Goal: Task Accomplishment & Management: Use online tool/utility

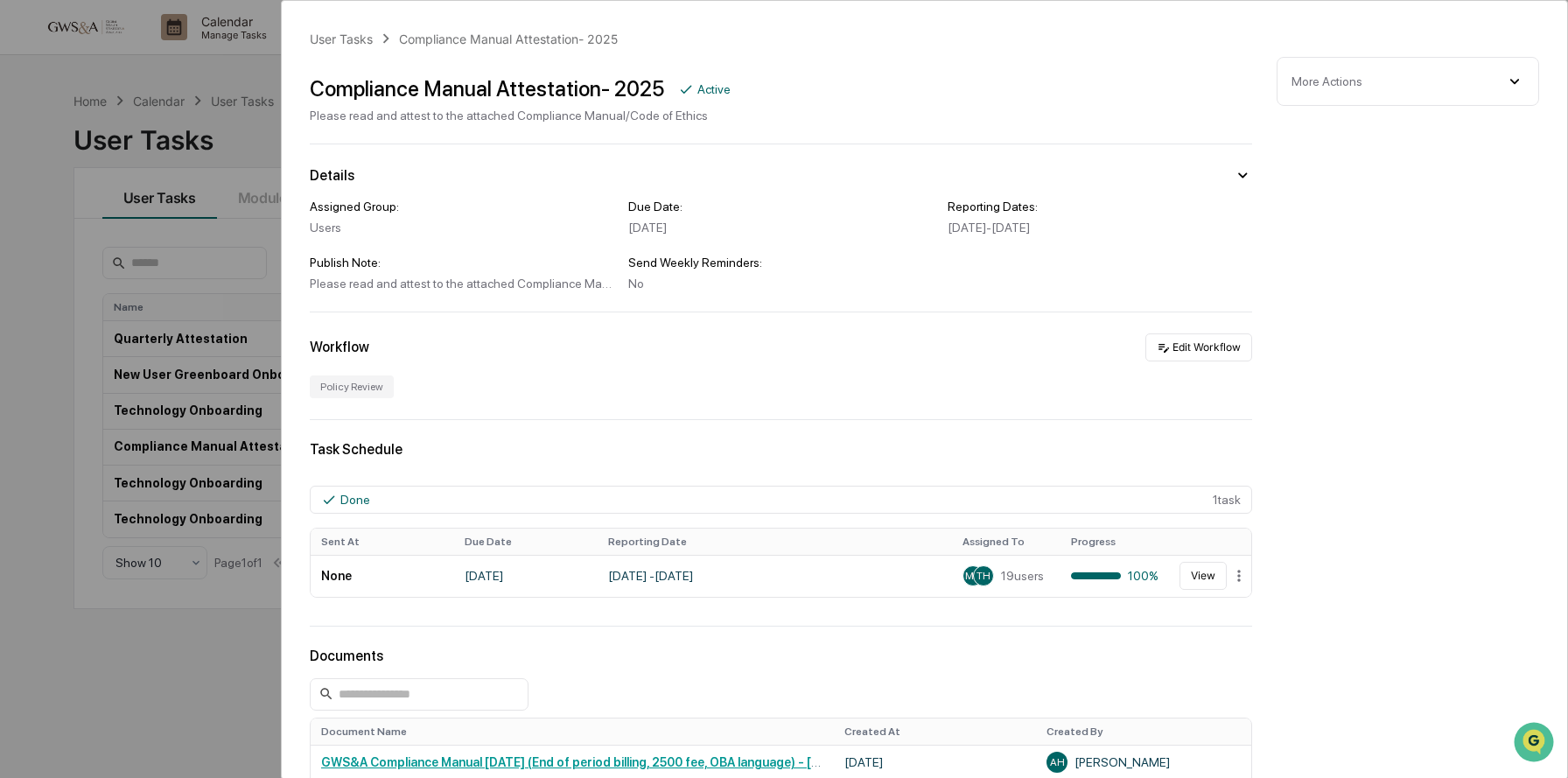
scroll to position [606, 0]
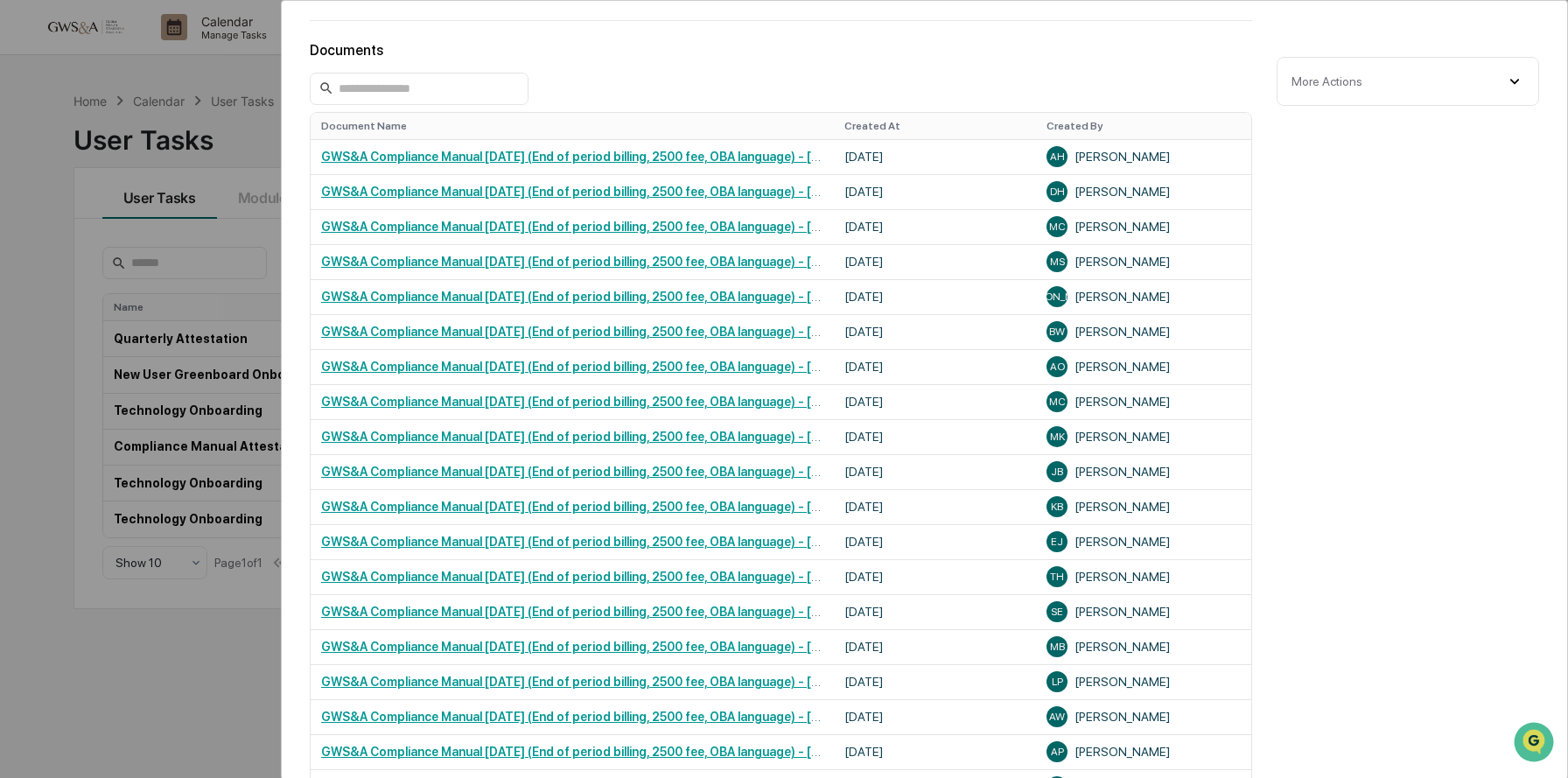
click at [36, 140] on div "User Tasks Compliance Manual Attestation- 2025 Compliance Manual Attestation- 2…" at bounding box center [784, 389] width 1568 height 778
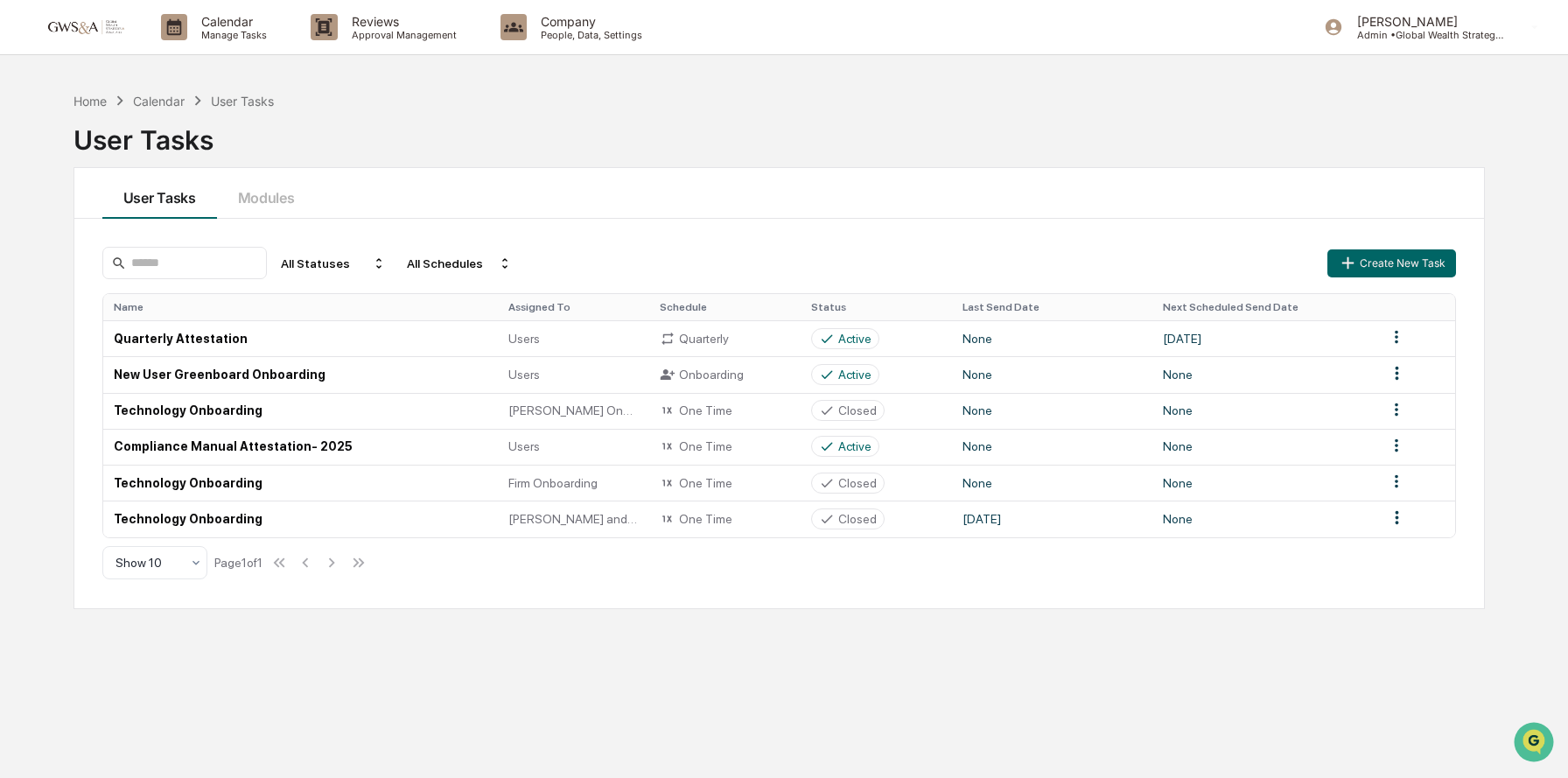
click at [248, 104] on div "User Tasks" at bounding box center [242, 101] width 63 height 15
click at [195, 337] on td "Quarterly Attestation" at bounding box center [301, 337] width 395 height 36
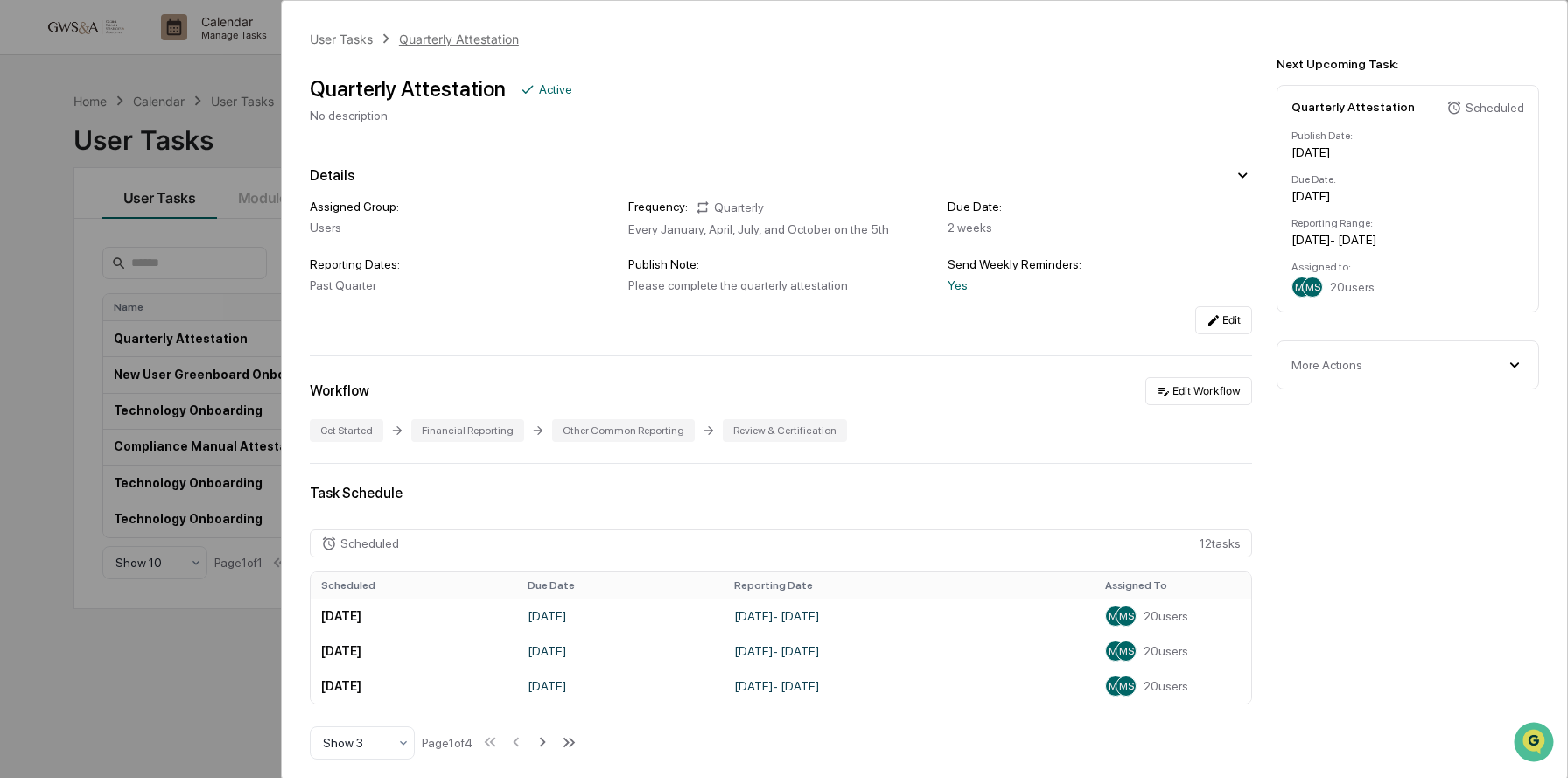
click at [465, 36] on div "Quarterly Attestation" at bounding box center [459, 39] width 120 height 15
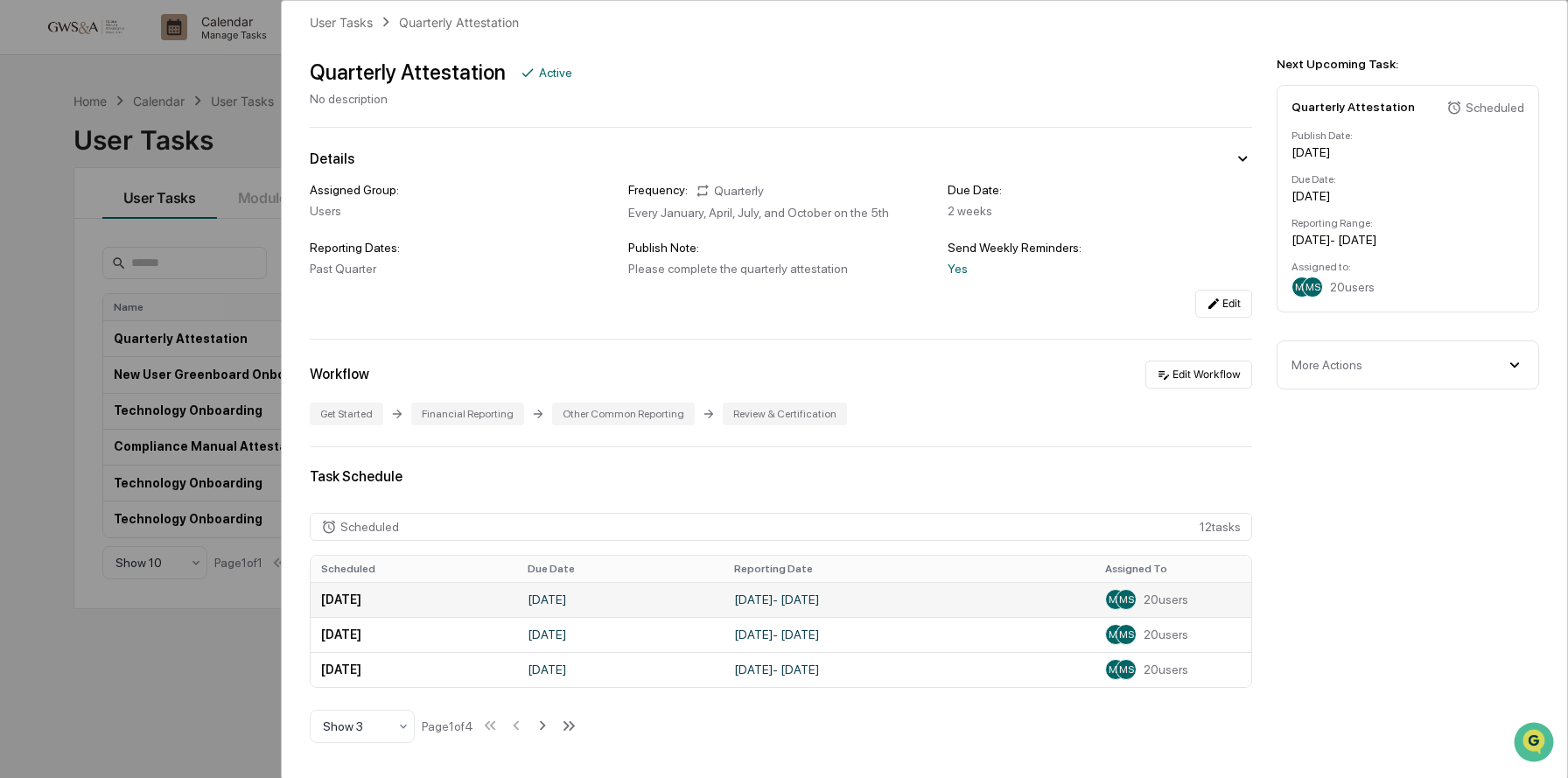
scroll to position [18, 0]
click at [1148, 599] on span "20 users" at bounding box center [1166, 600] width 45 height 14
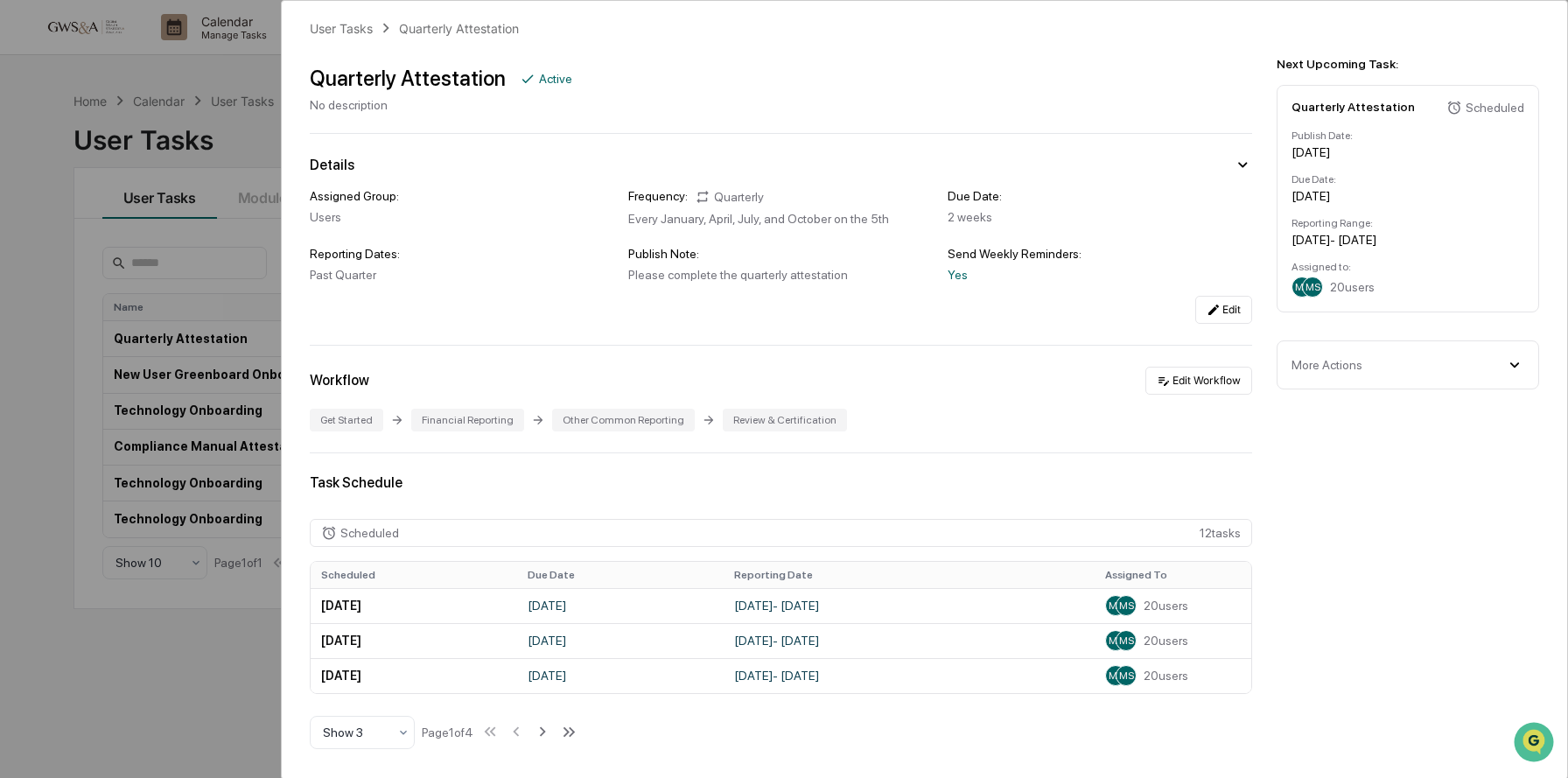
click at [266, 156] on div "User Tasks Quarterly Attestation Quarterly Attestation Active No description De…" at bounding box center [784, 389] width 1568 height 778
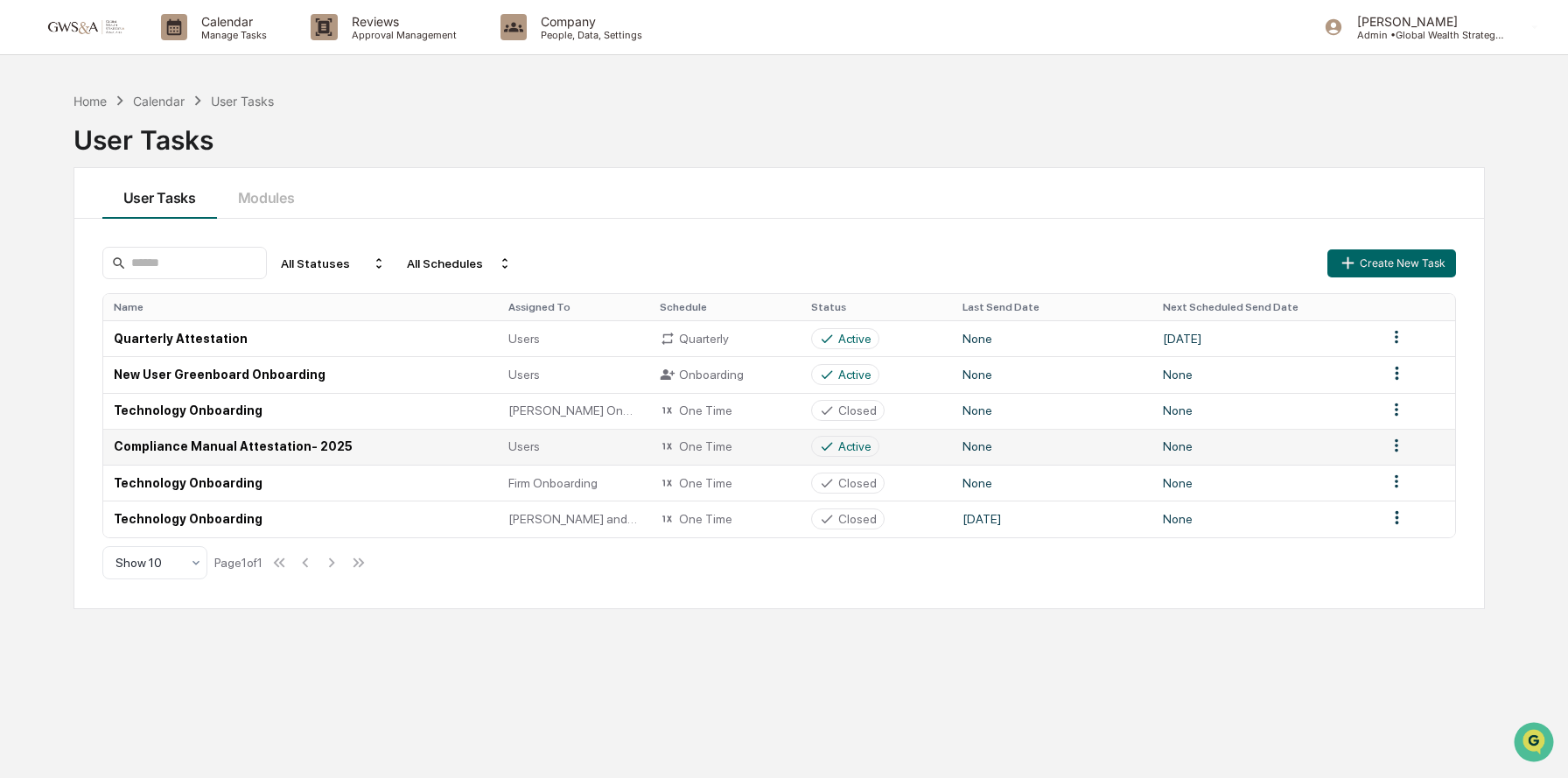
click at [202, 449] on td "Compliance Manual Attestation- 2025" at bounding box center [301, 446] width 395 height 36
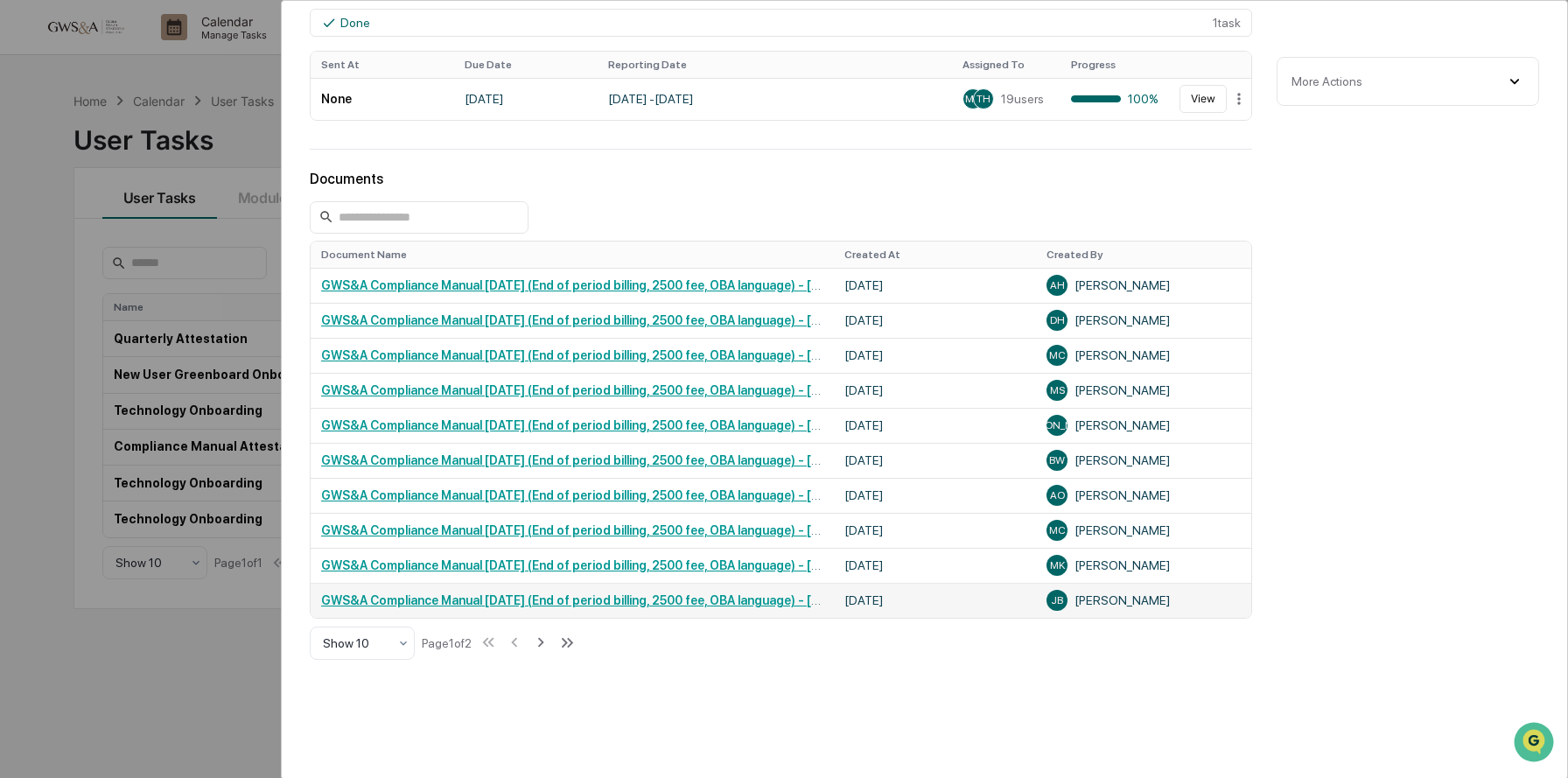
scroll to position [536, 0]
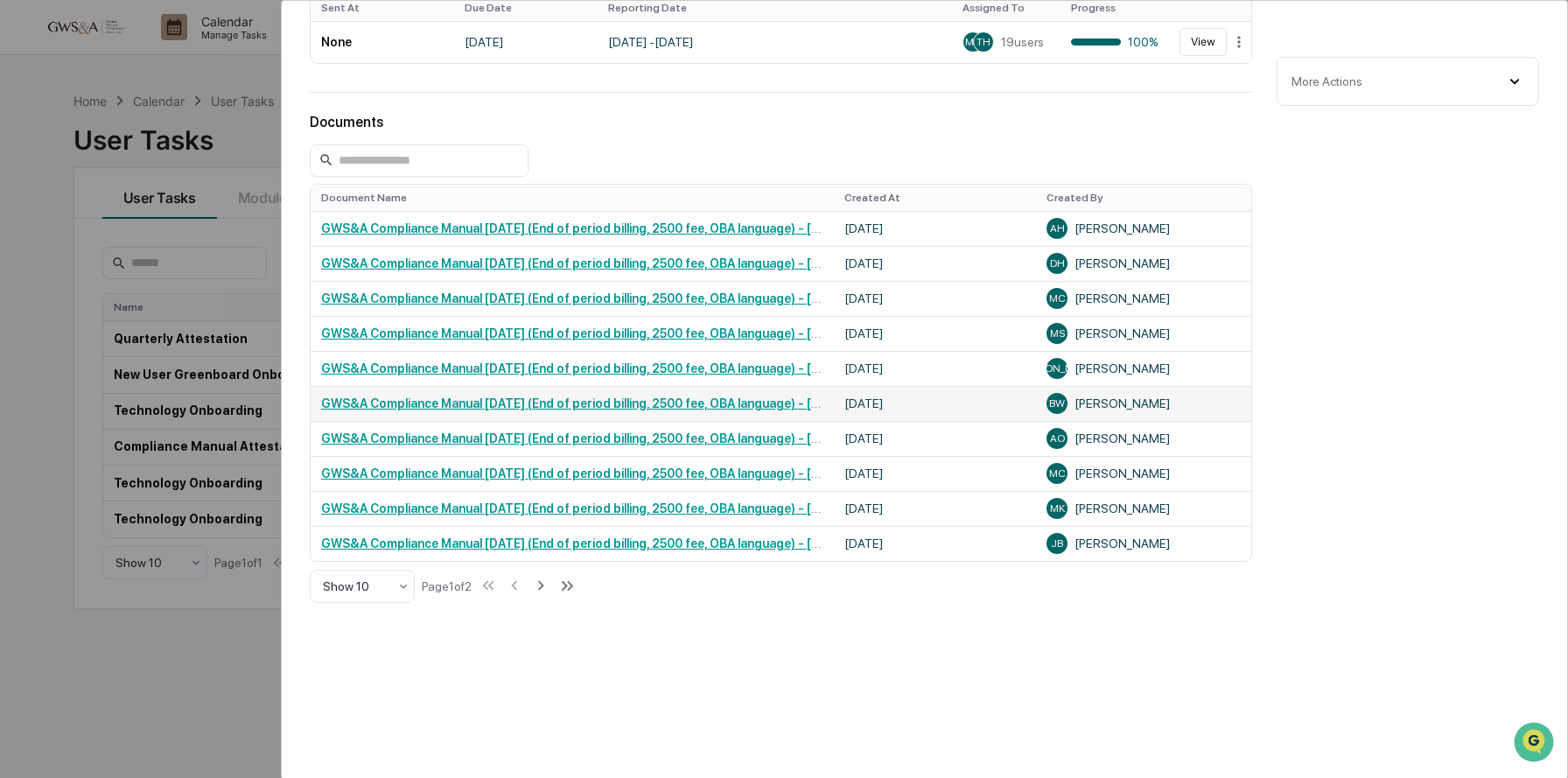
click at [702, 406] on link "GWS&A Compliance Manual [DATE] (End of period billing, 2500 fee, OBA language) …" at bounding box center [638, 403] width 635 height 14
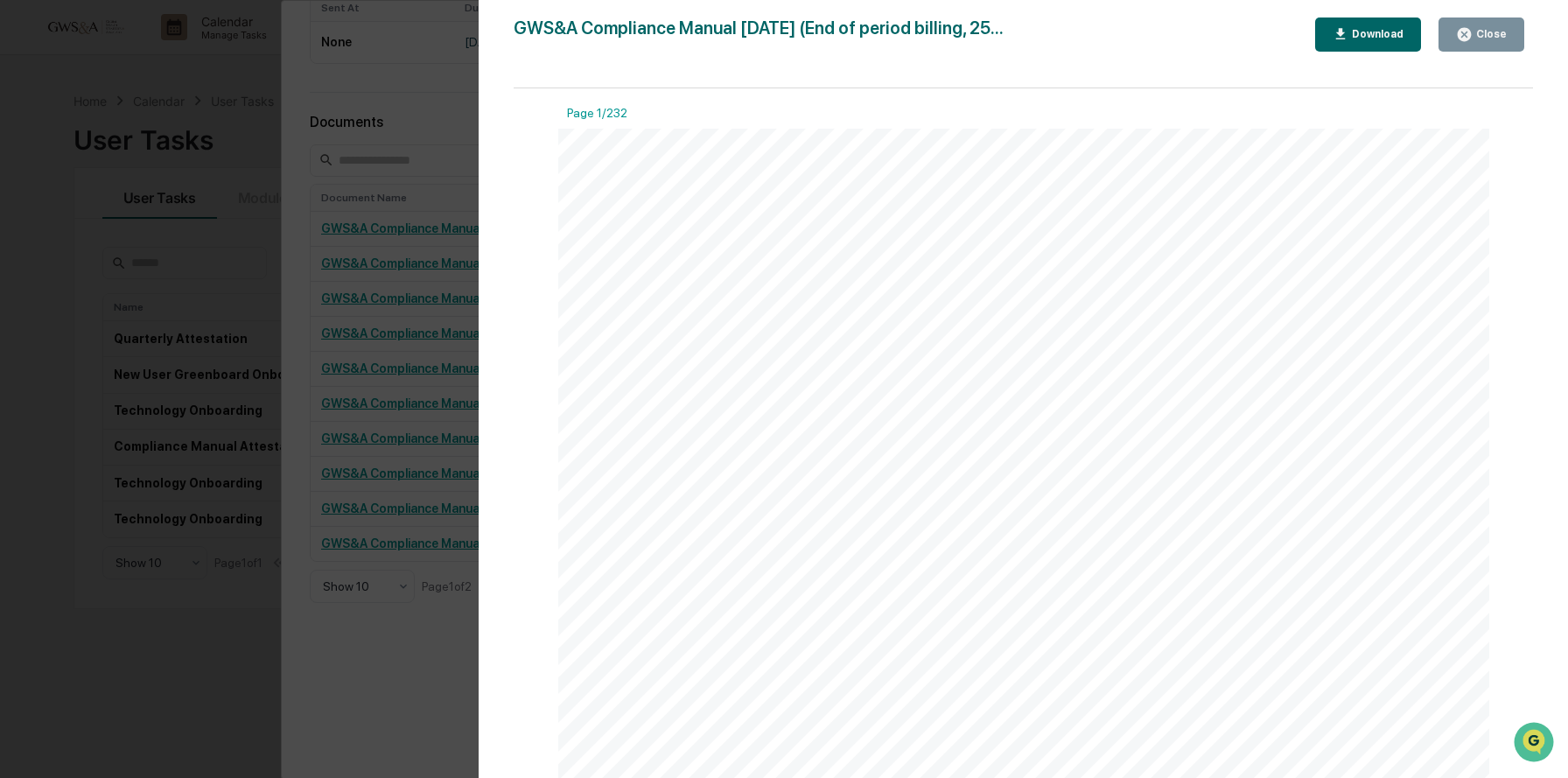
scroll to position [12439, 0]
click at [1478, 26] on div "Close" at bounding box center [1482, 34] width 50 height 16
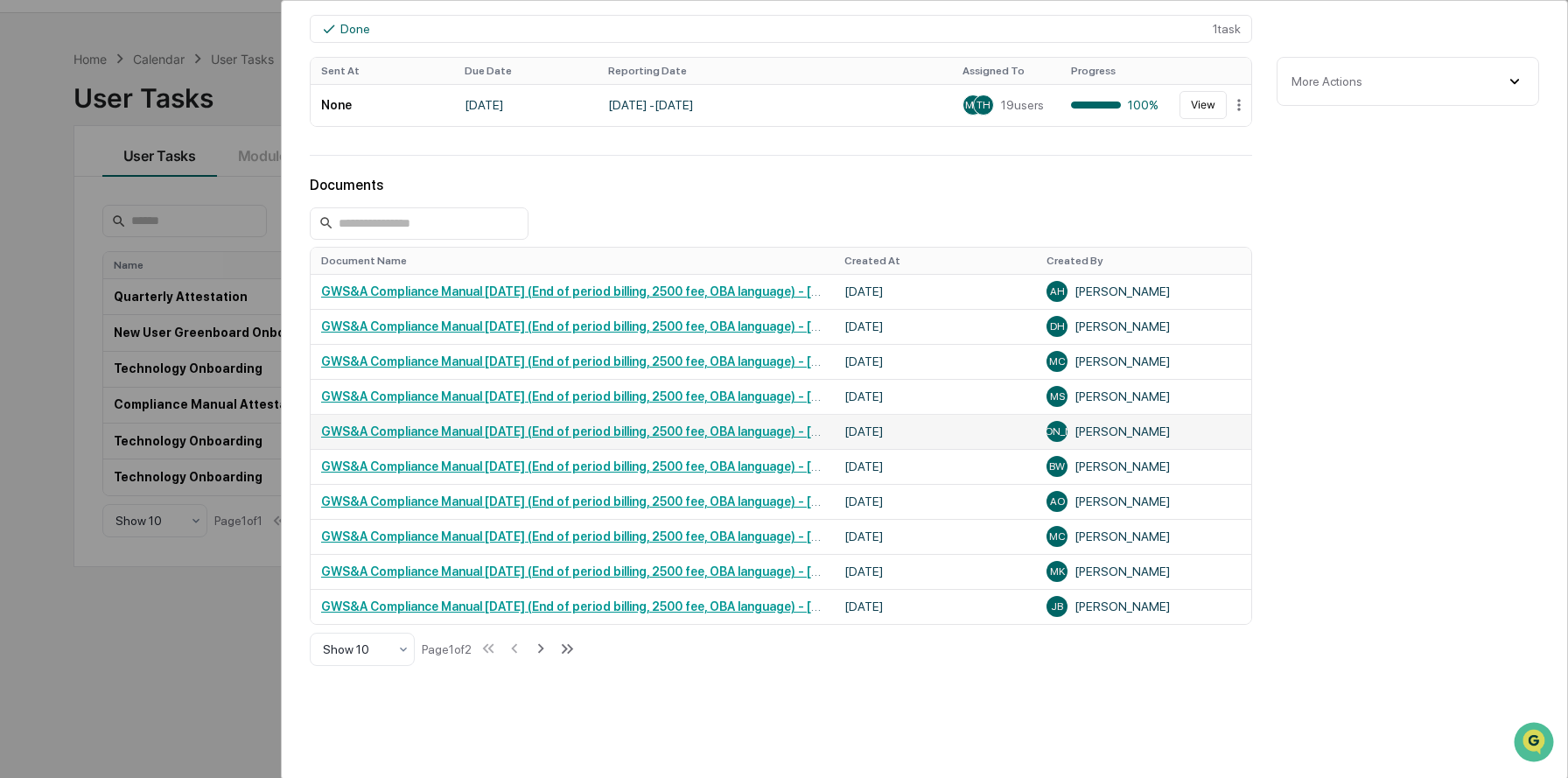
scroll to position [470, 0]
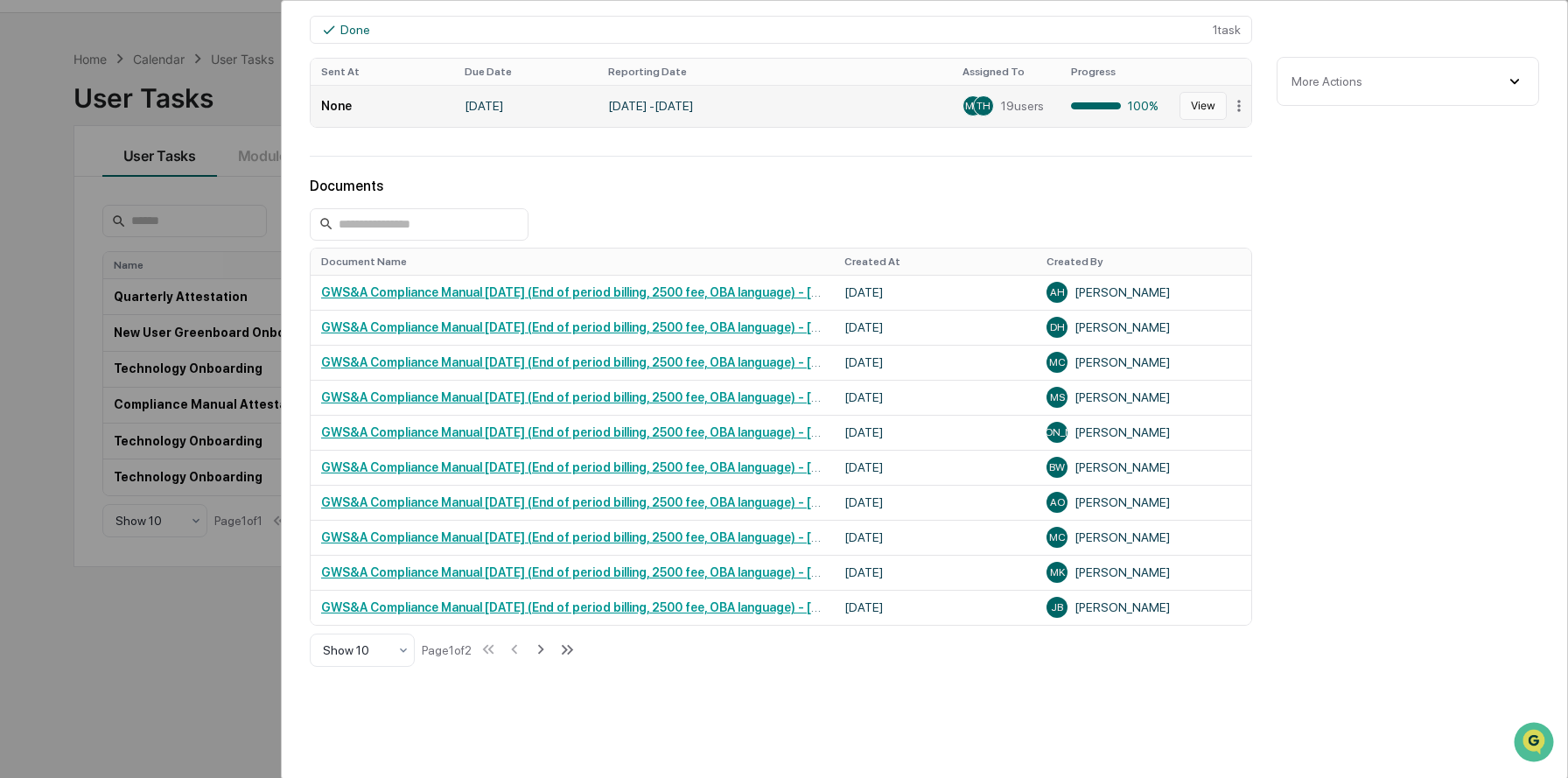
click at [1203, 104] on button "View" at bounding box center [1203, 106] width 47 height 28
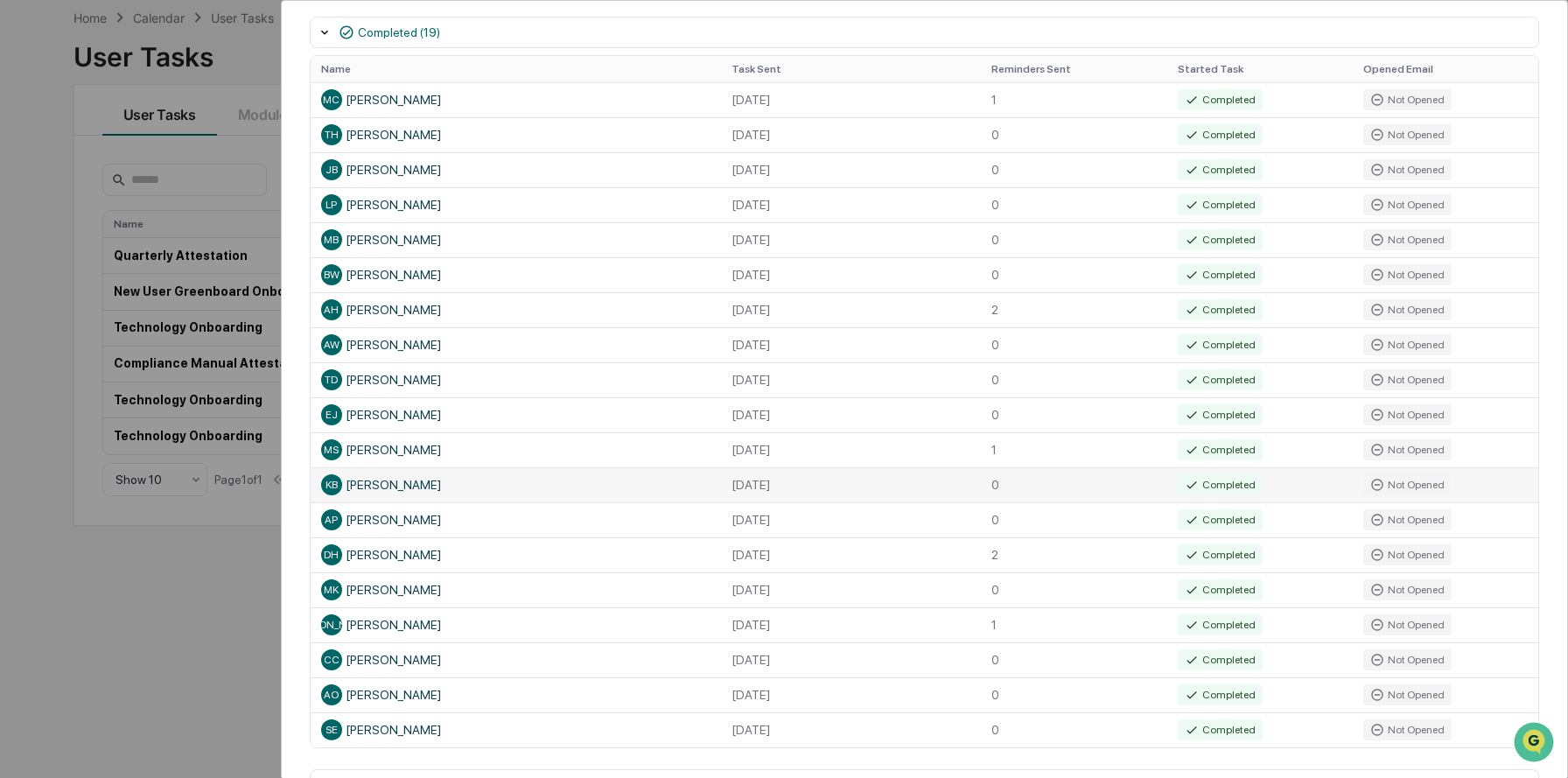
scroll to position [341, 0]
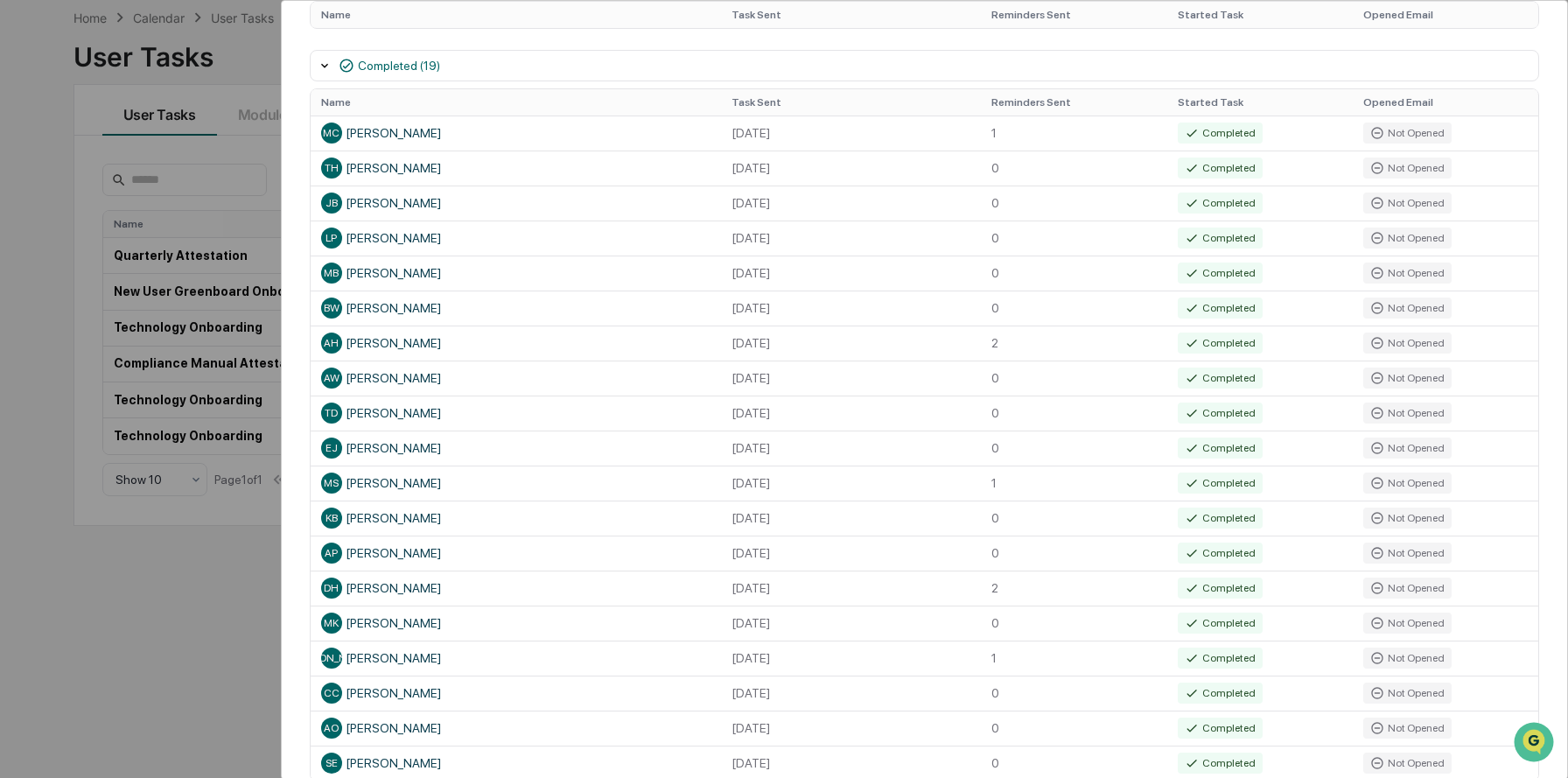
click at [93, 184] on div "User Tasks Compliance Manual Attestation- 2025 Task Details Compliance Manual A…" at bounding box center [784, 389] width 1568 height 778
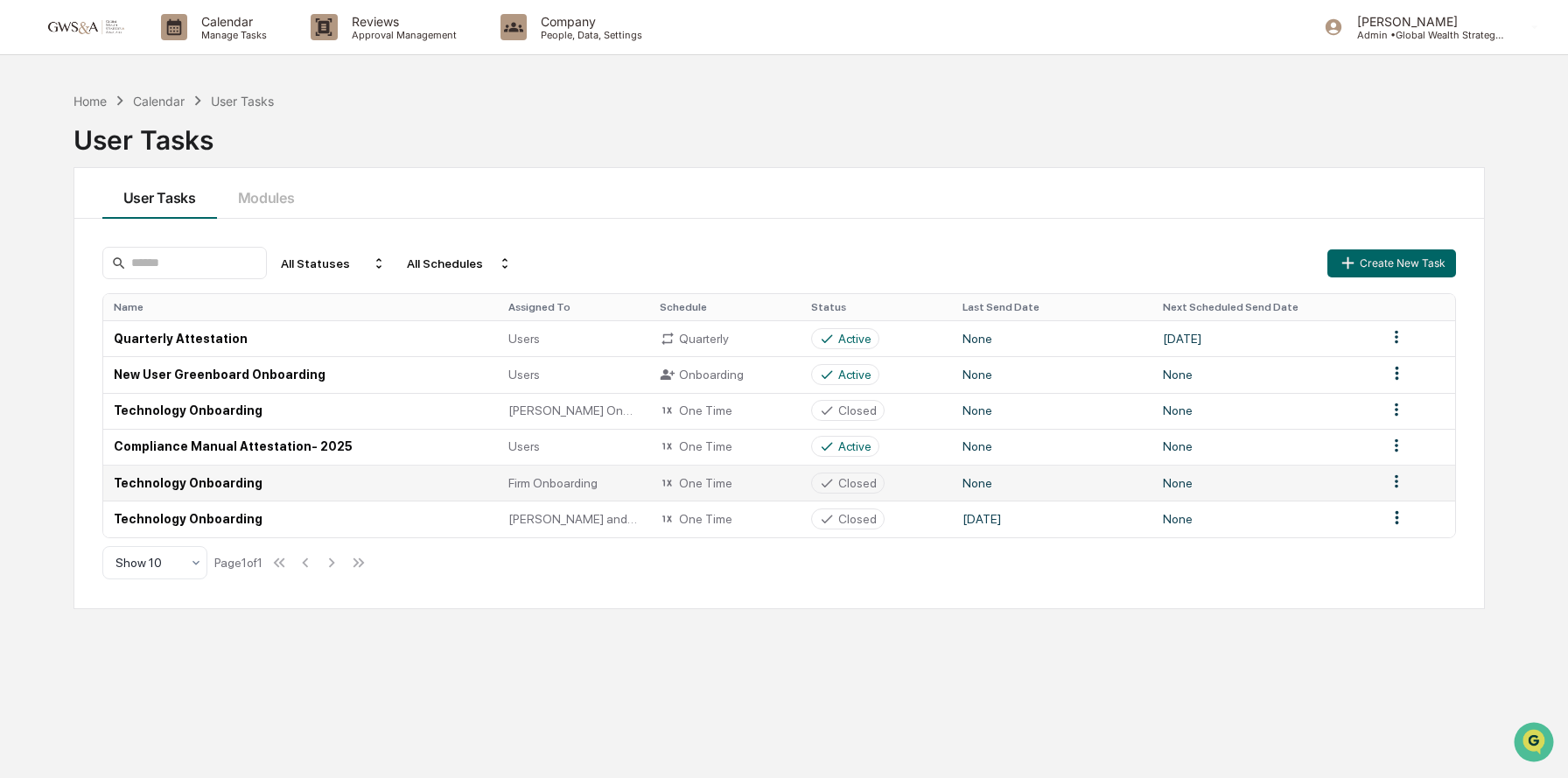
click at [209, 484] on td "Technology Onboarding" at bounding box center [301, 482] width 395 height 36
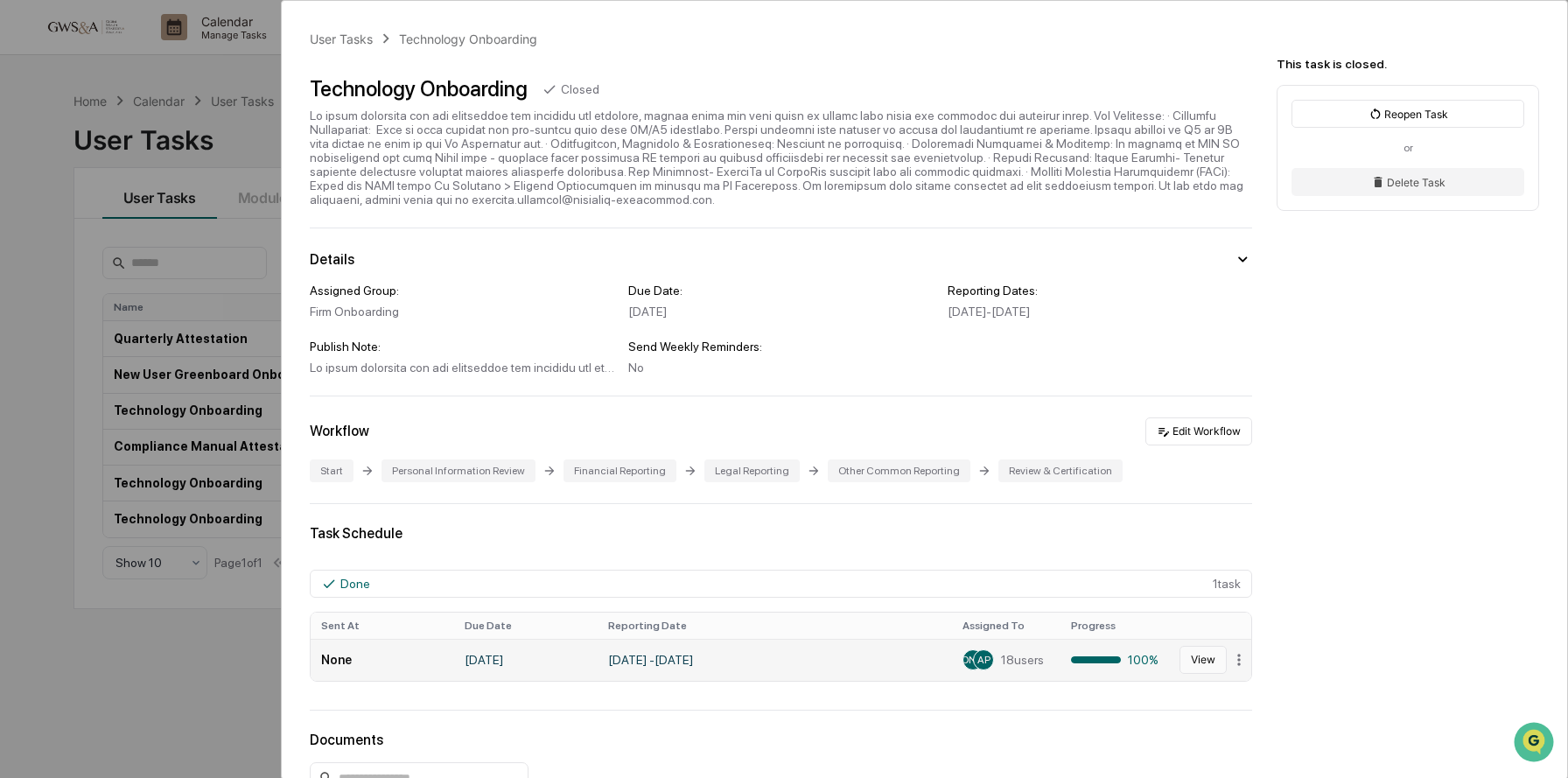
click at [1197, 664] on button "View" at bounding box center [1203, 659] width 47 height 28
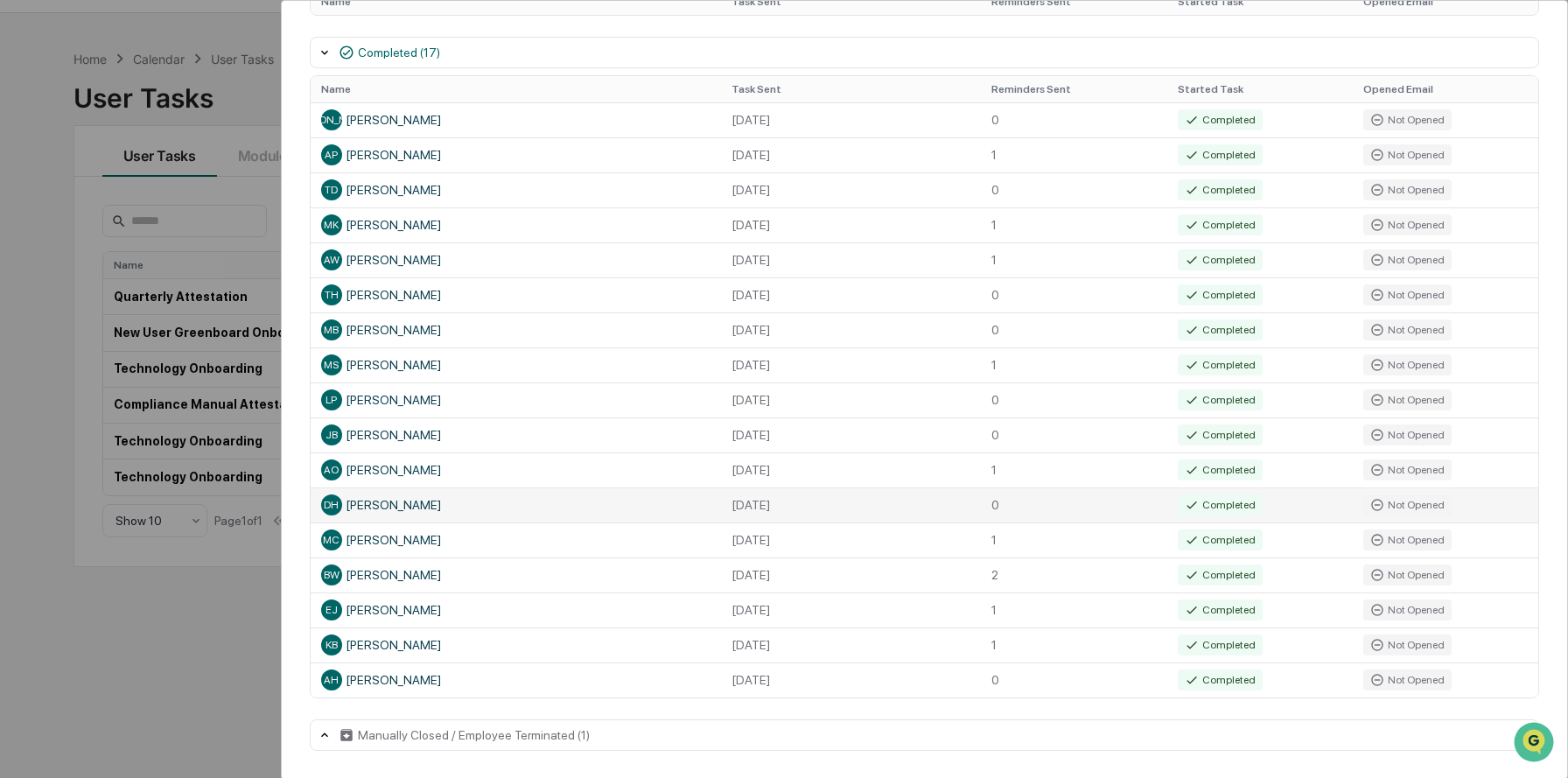
scroll to position [50, 0]
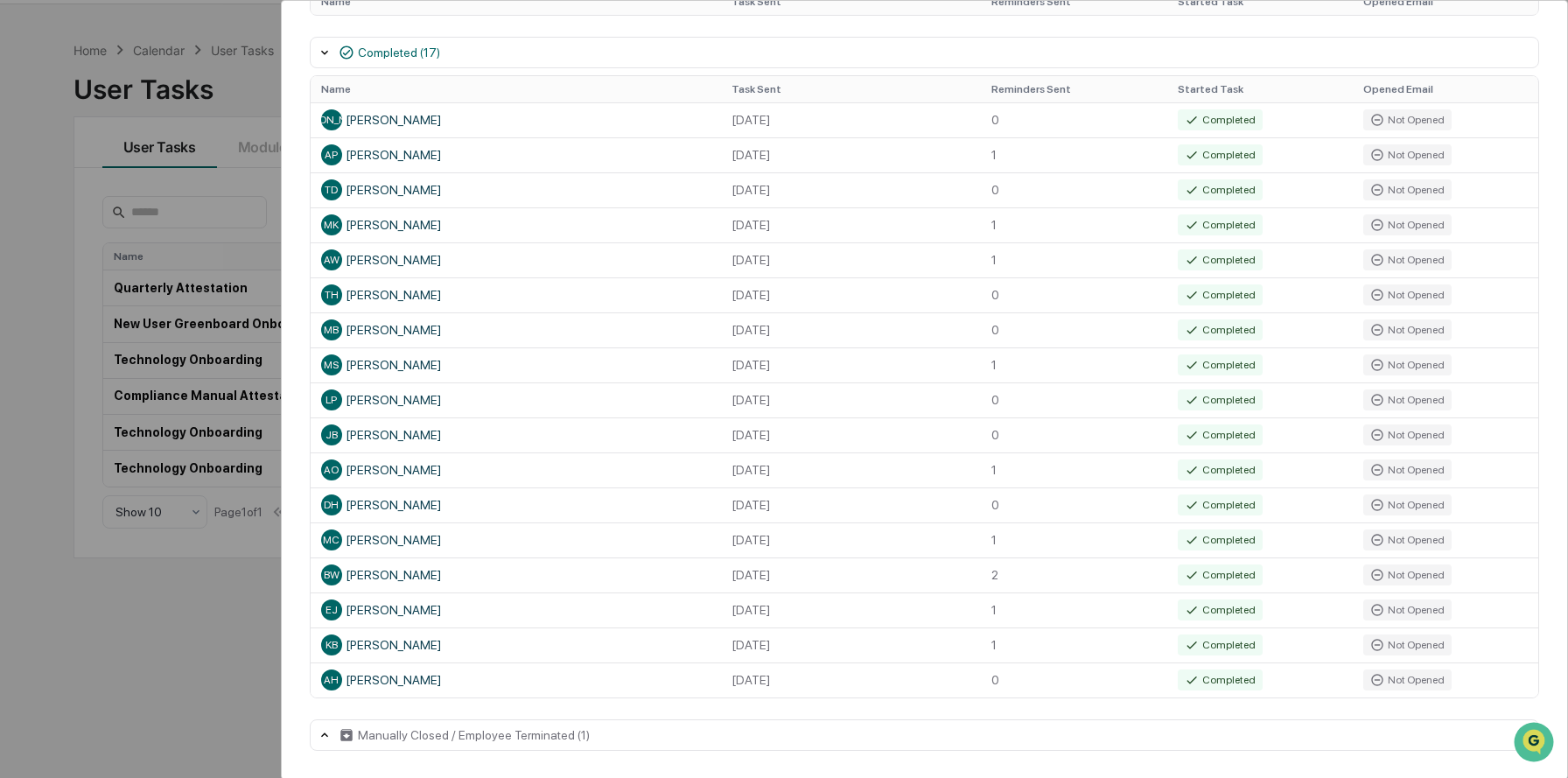
click at [371, 731] on div "Manually Closed / Employee Terminated (1)" at bounding box center [473, 734] width 232 height 14
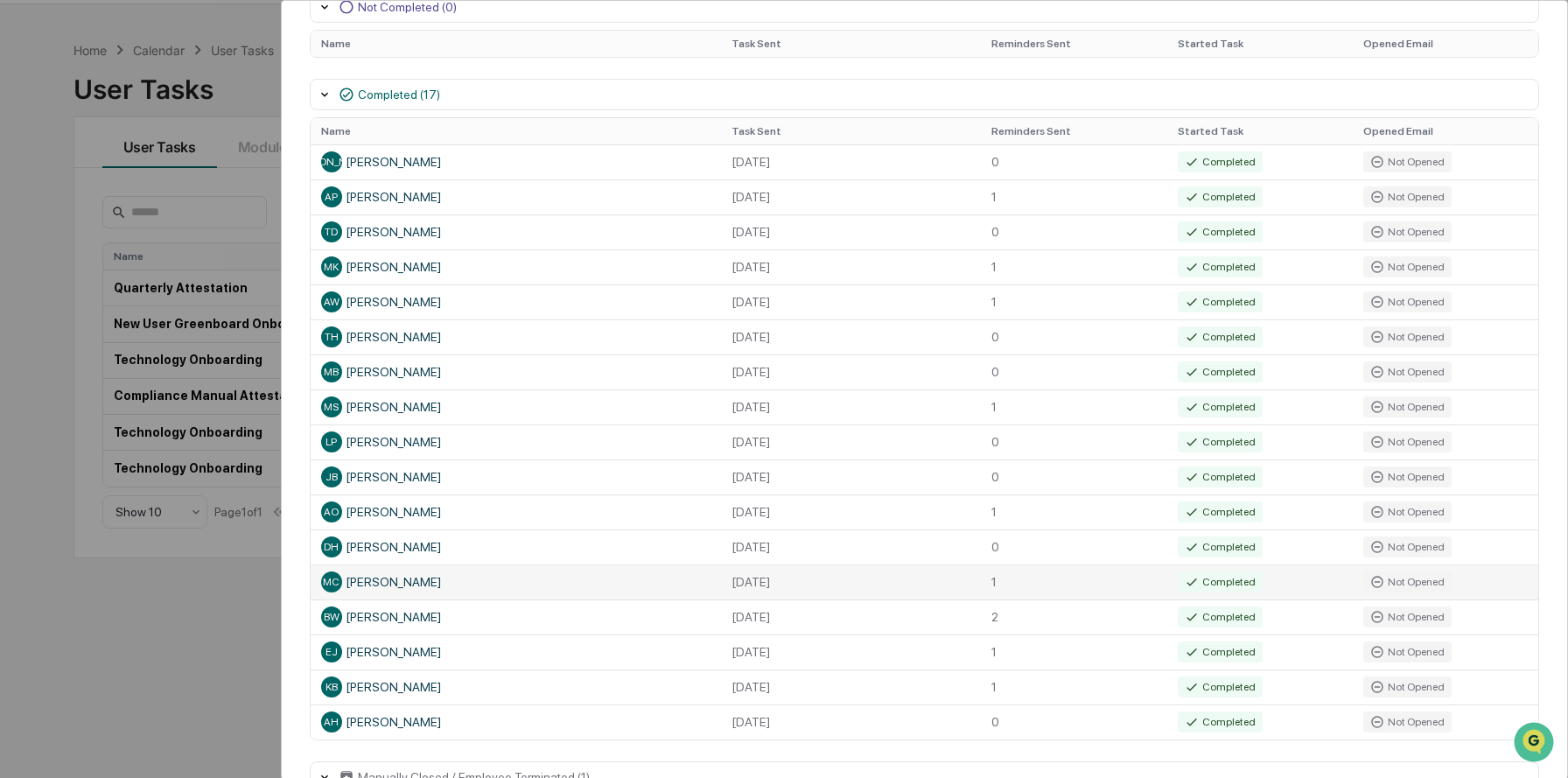
scroll to position [315, 0]
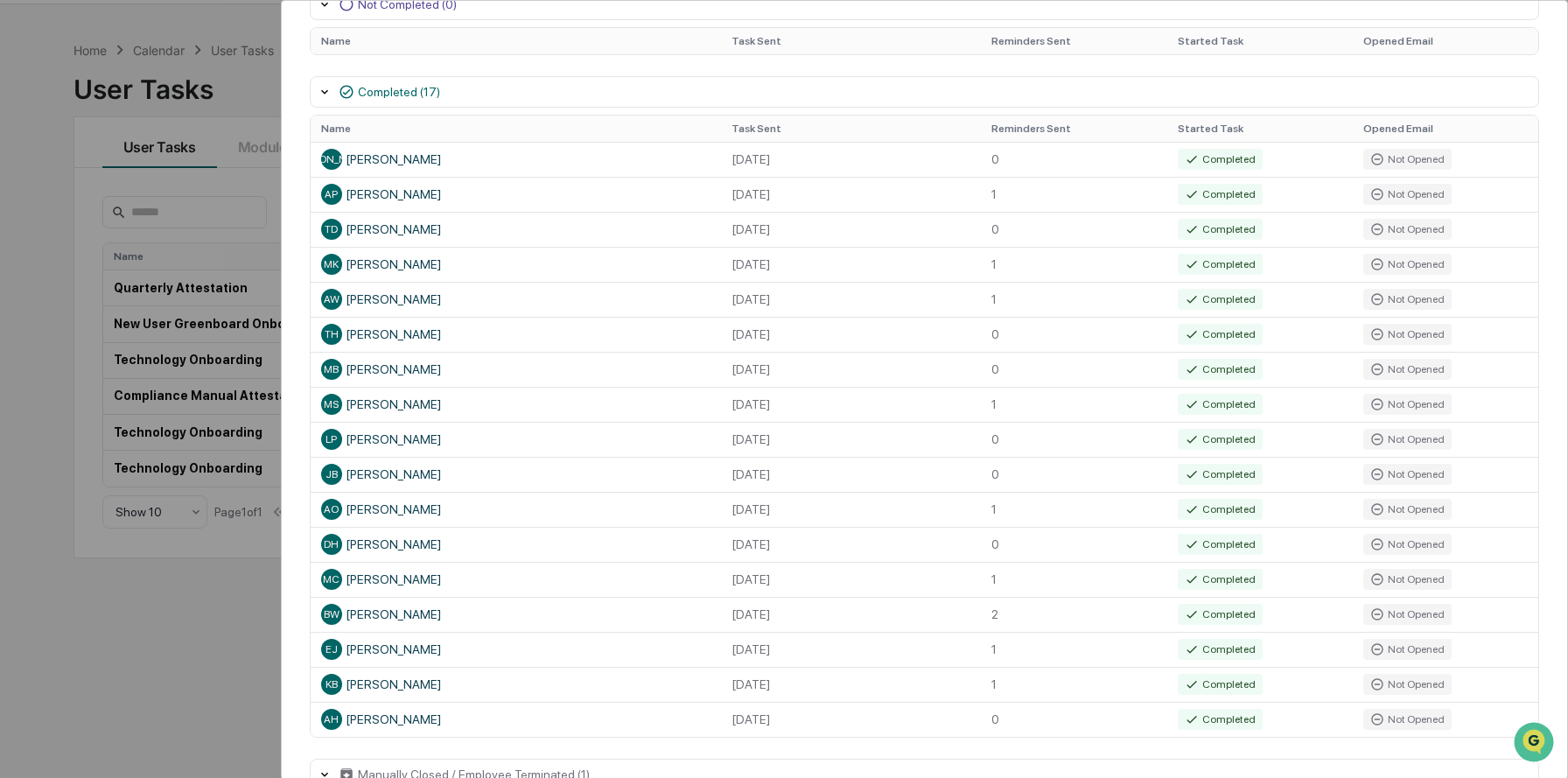
click at [41, 370] on div "User Tasks Technology Onboarding Task Details Technology Onboarding Closed Days…" at bounding box center [784, 389] width 1568 height 778
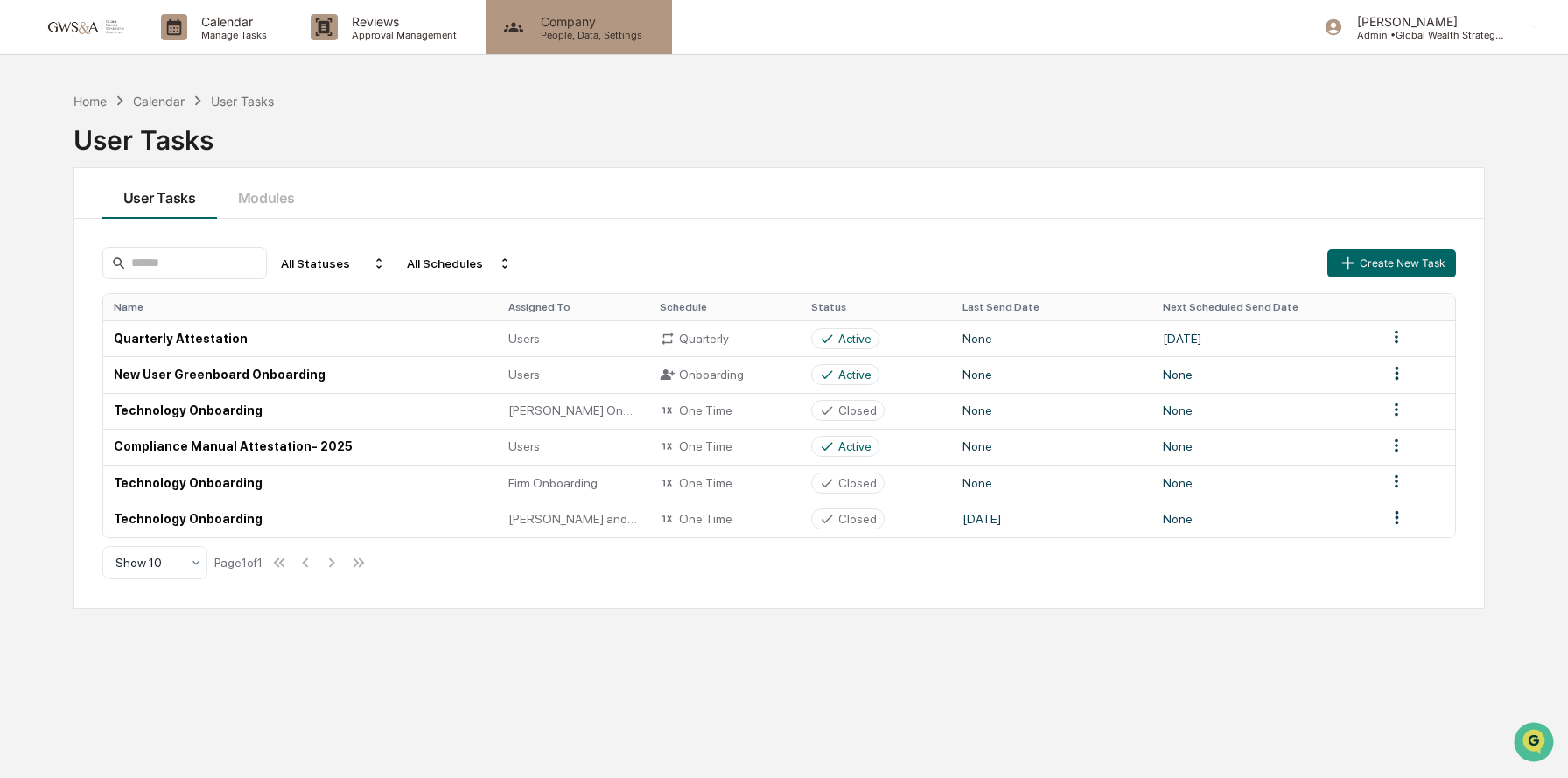
click at [563, 23] on p "Company" at bounding box center [589, 20] width 124 height 15
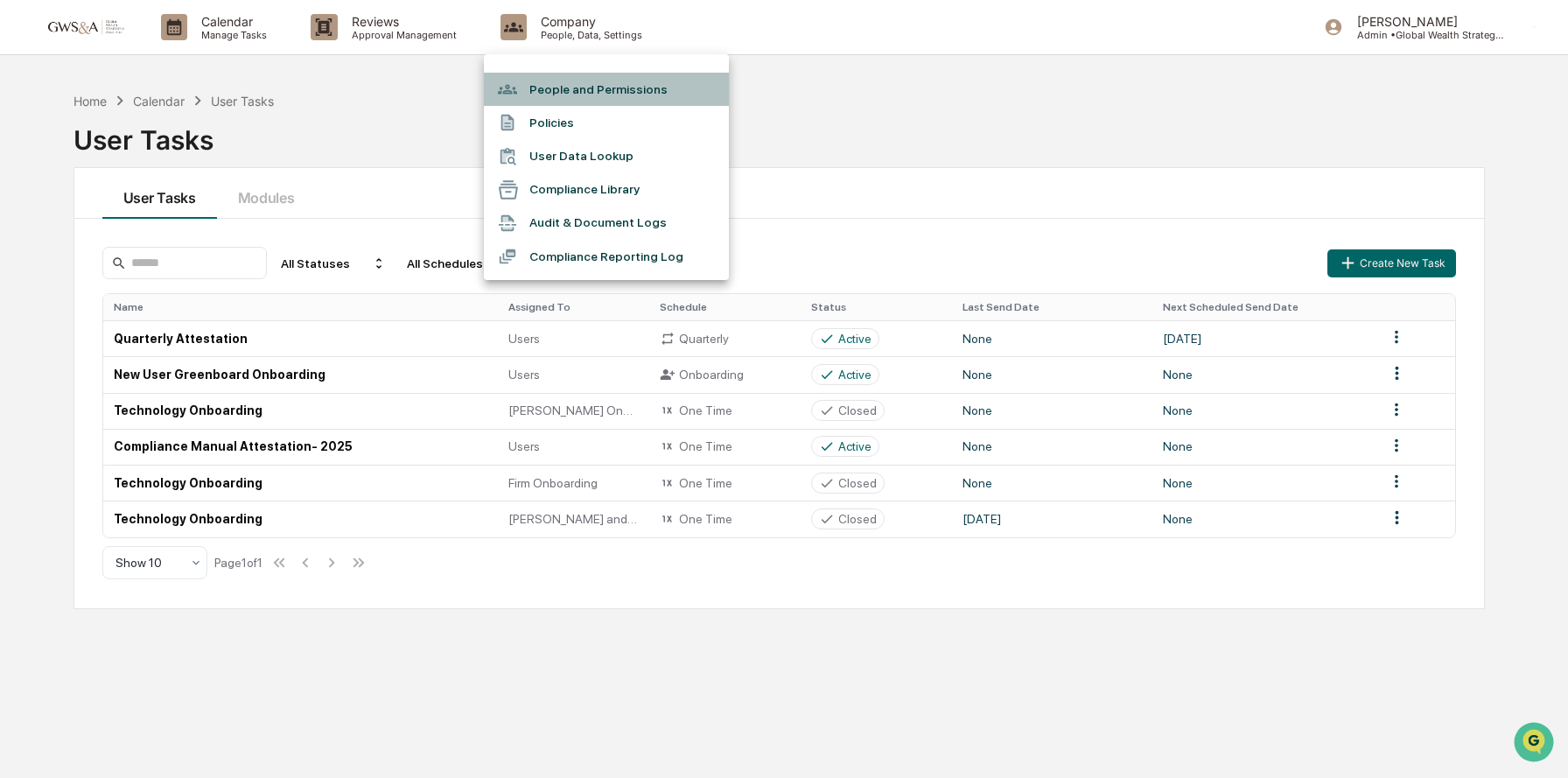
click at [567, 88] on li "People and Permissions" at bounding box center [606, 89] width 245 height 33
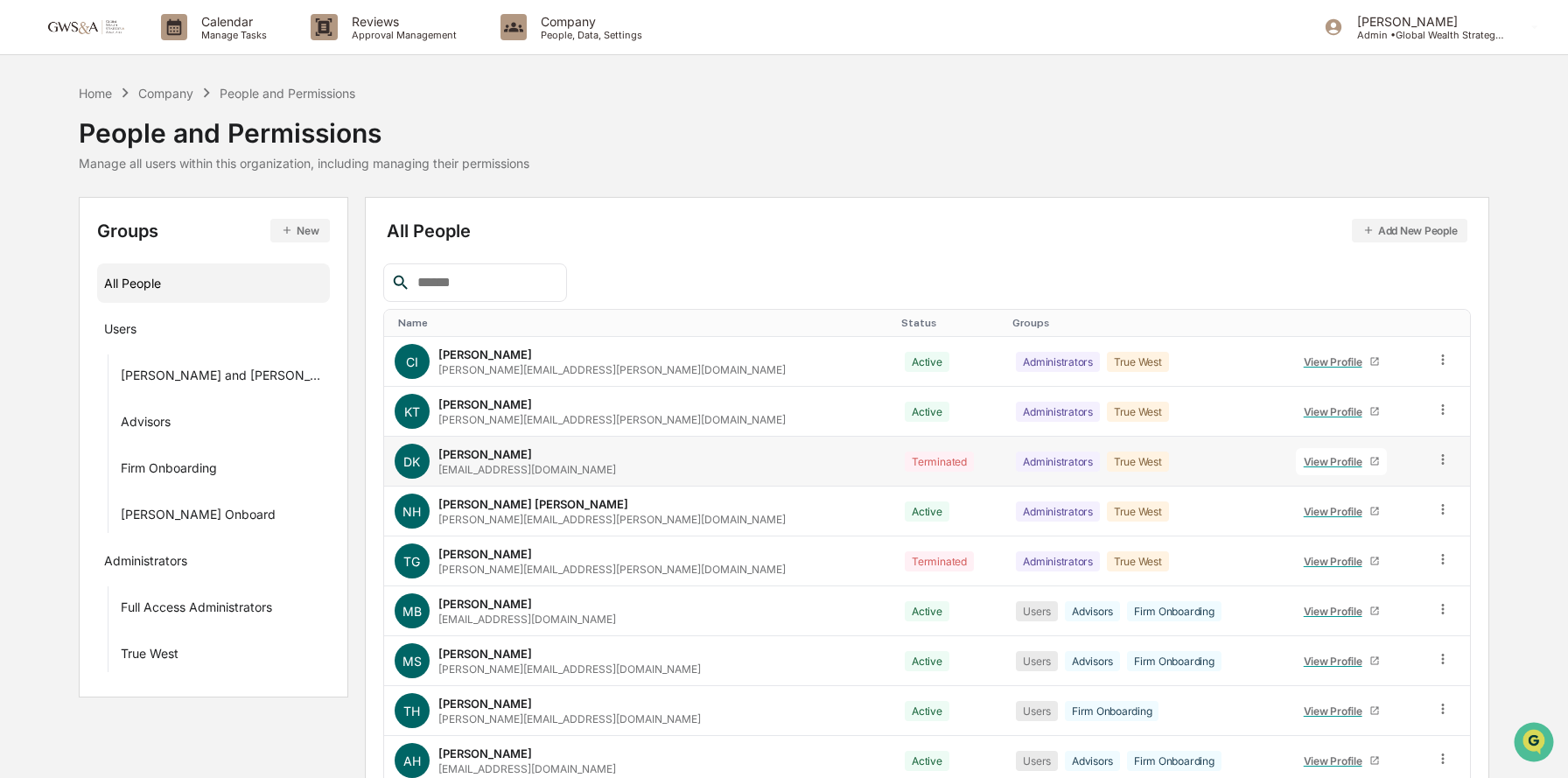
scroll to position [135, 0]
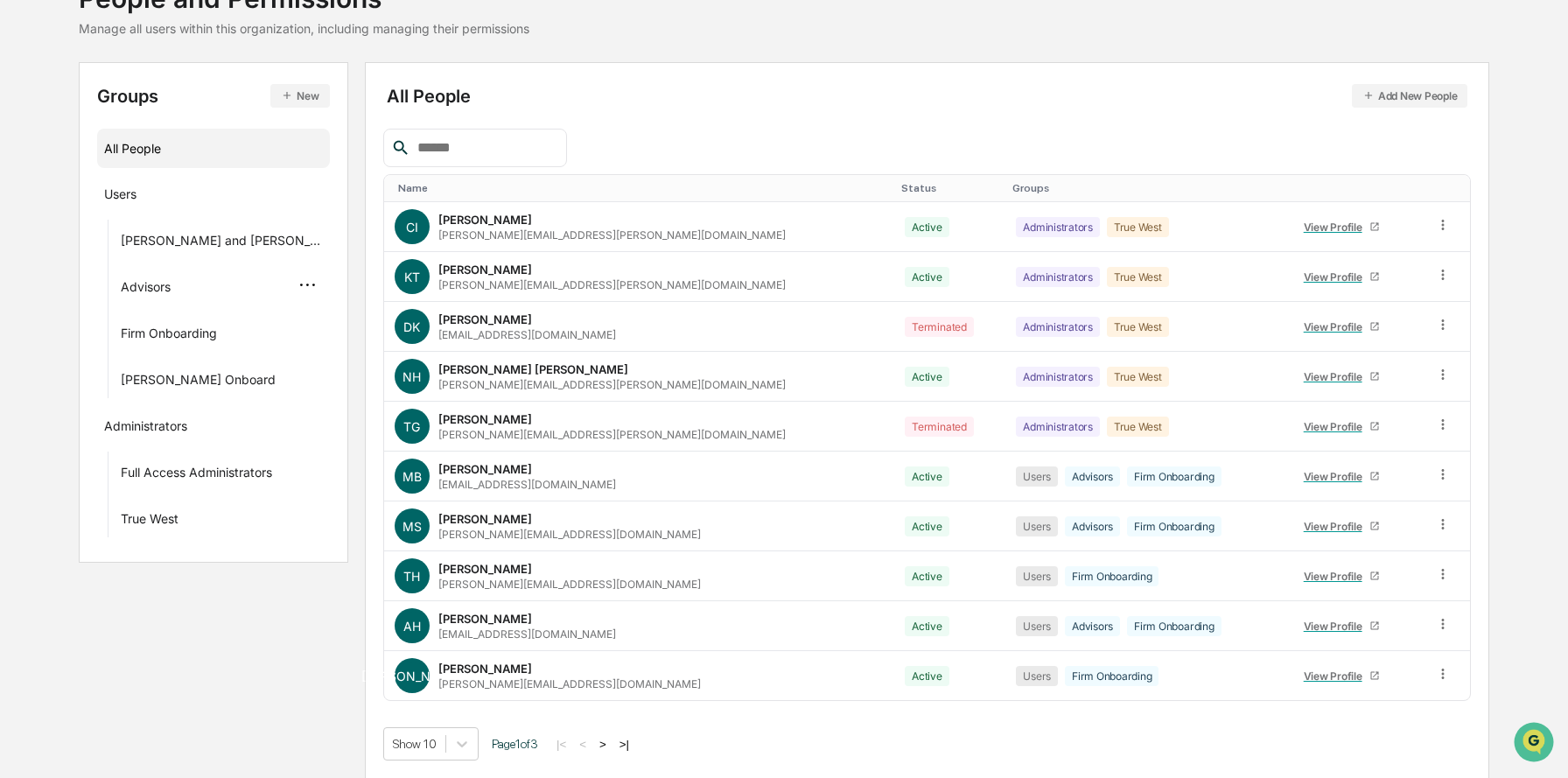
click at [164, 282] on div "Advisors" at bounding box center [145, 290] width 49 height 21
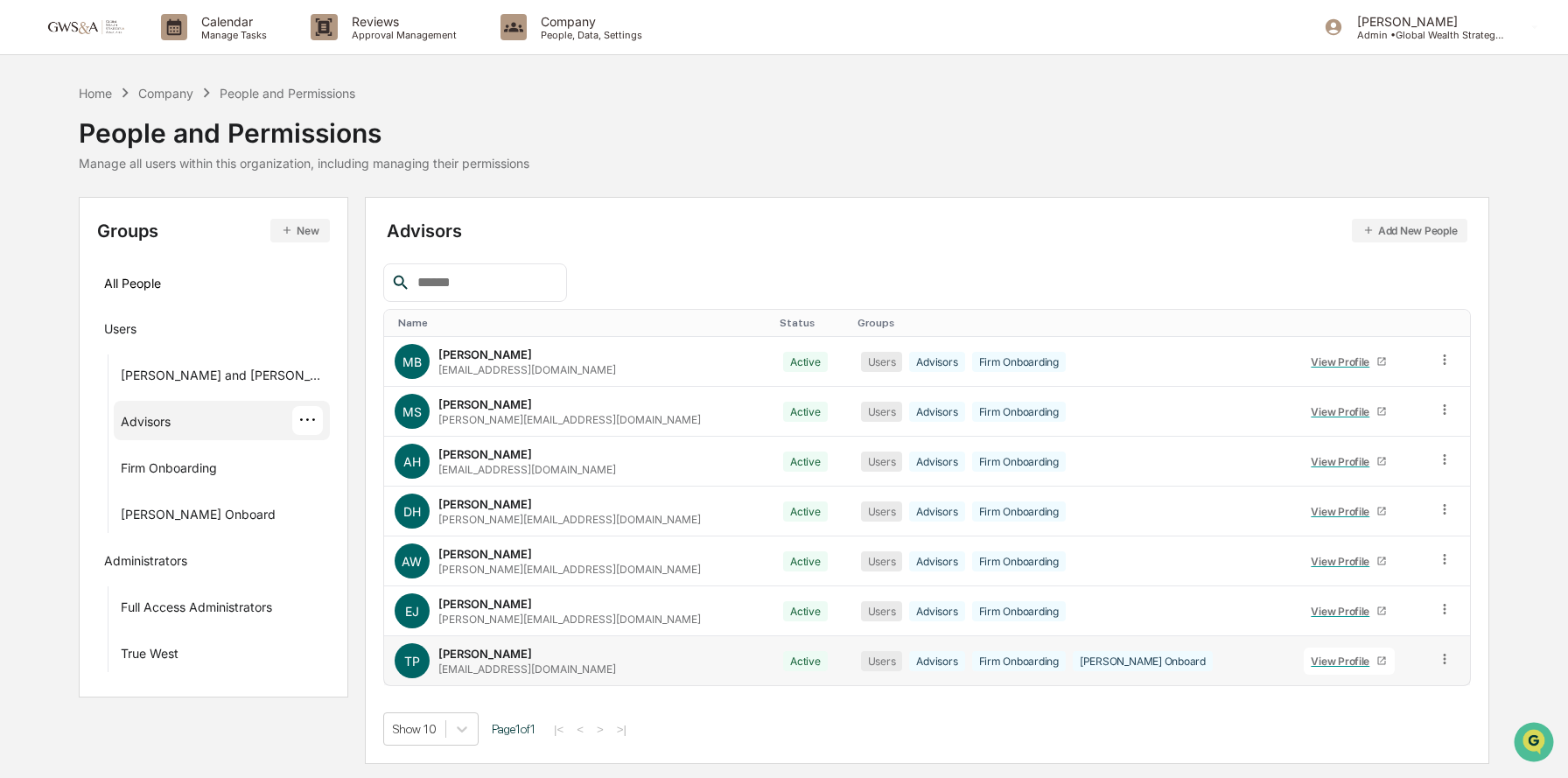
click at [1312, 658] on div "View Profile" at bounding box center [1344, 661] width 66 height 14
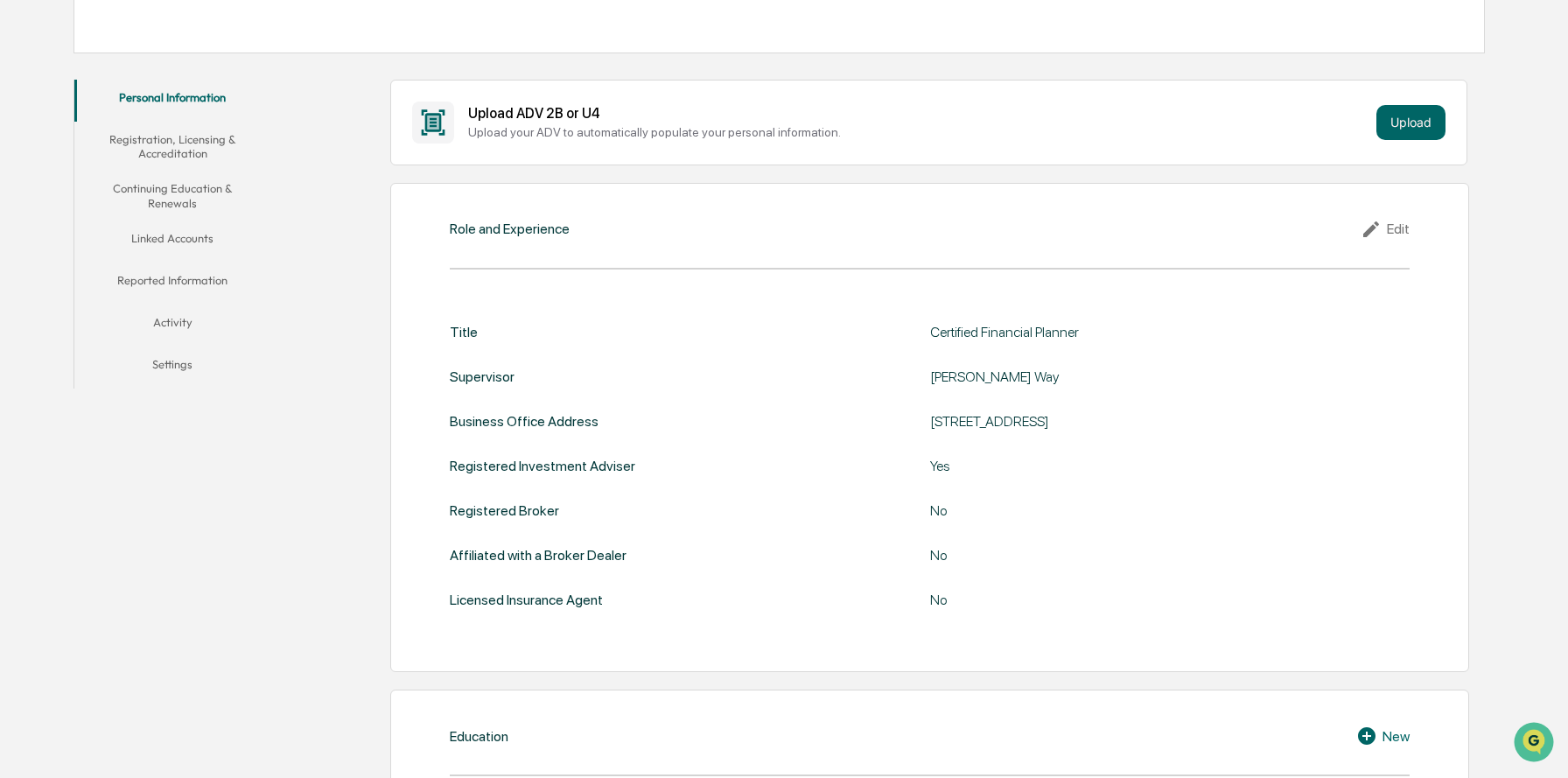
scroll to position [367, 0]
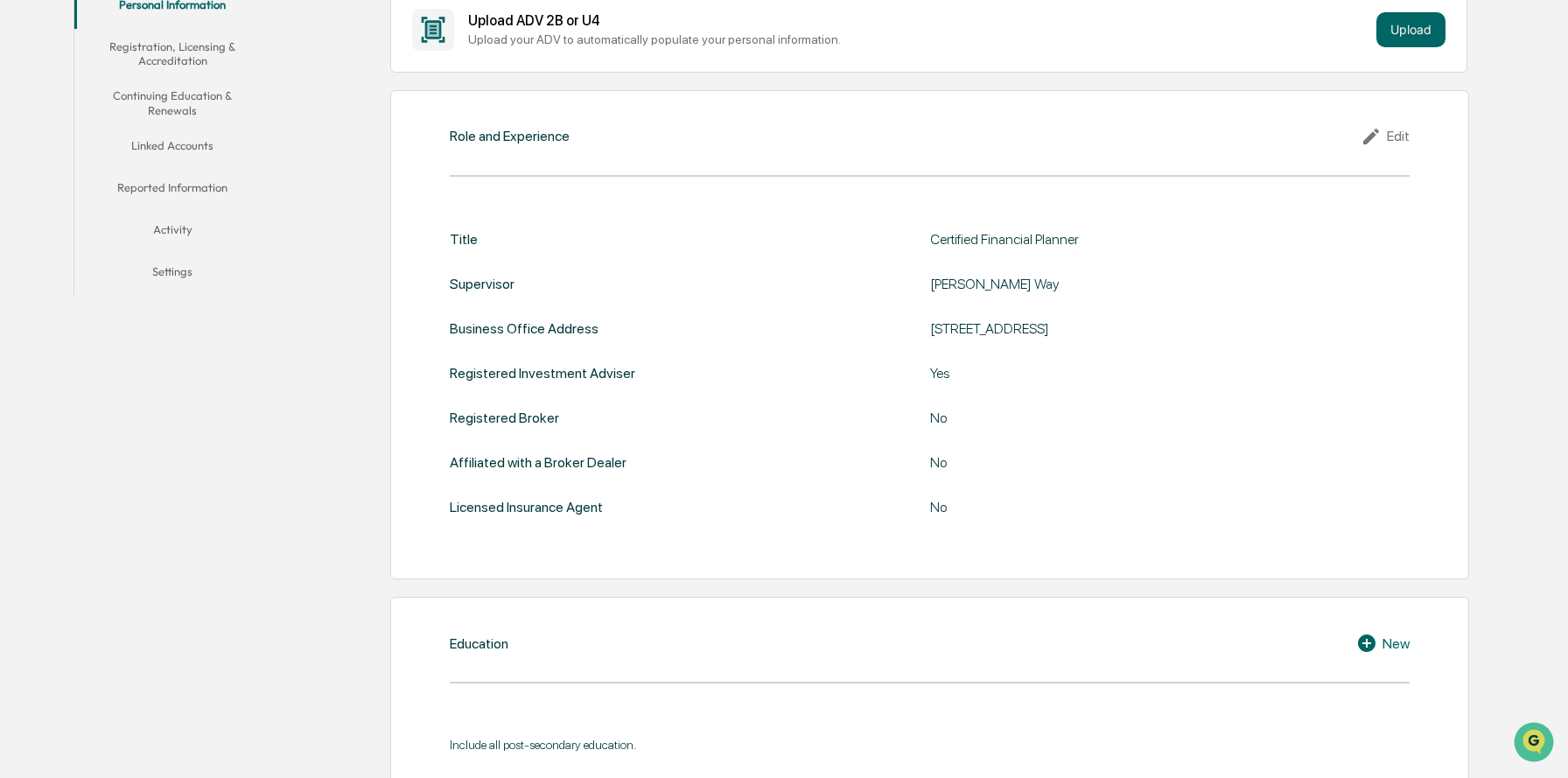
click at [240, 100] on button "Continuing Education & Renewals" at bounding box center [172, 102] width 197 height 49
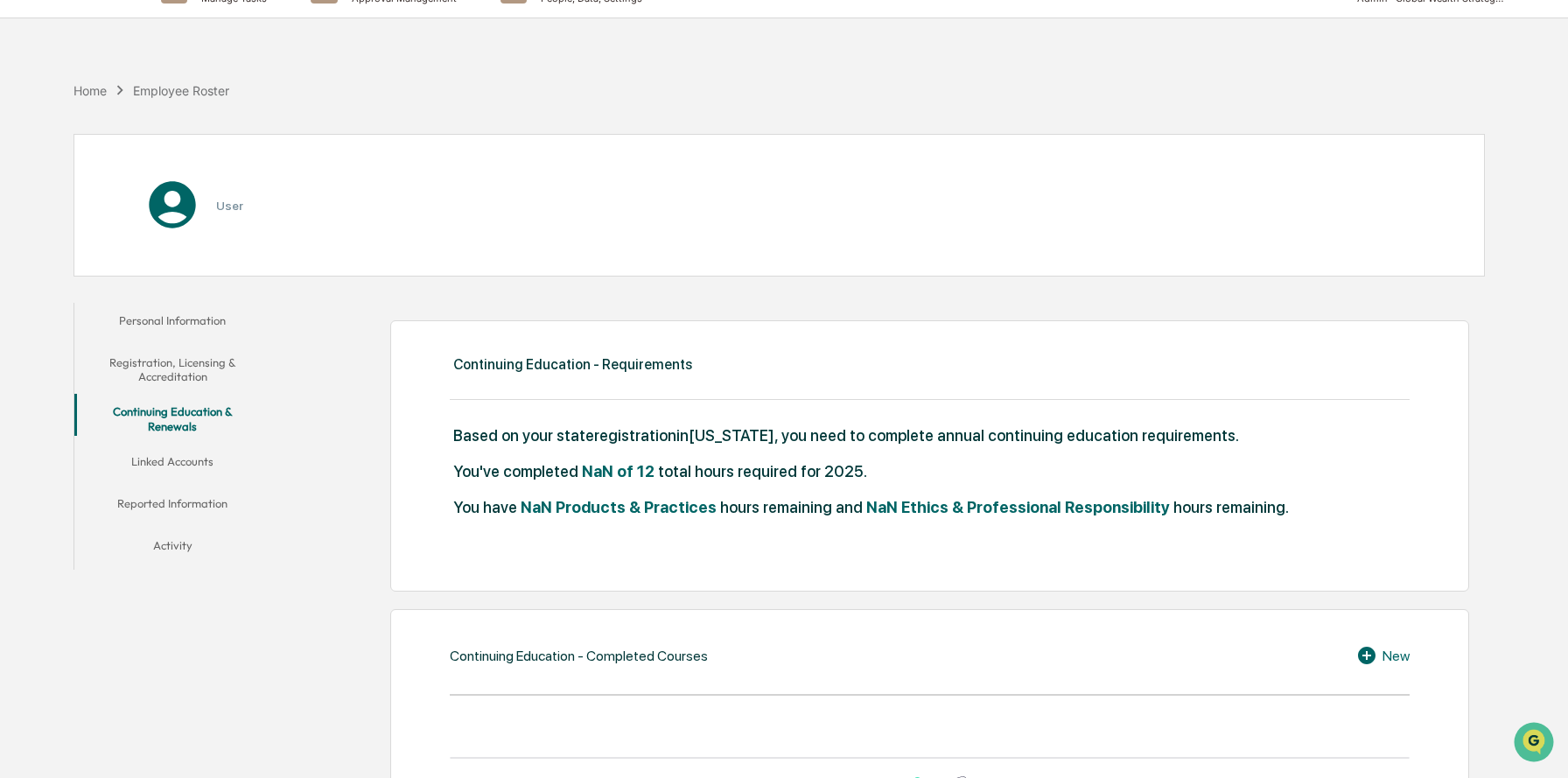
scroll to position [28, 0]
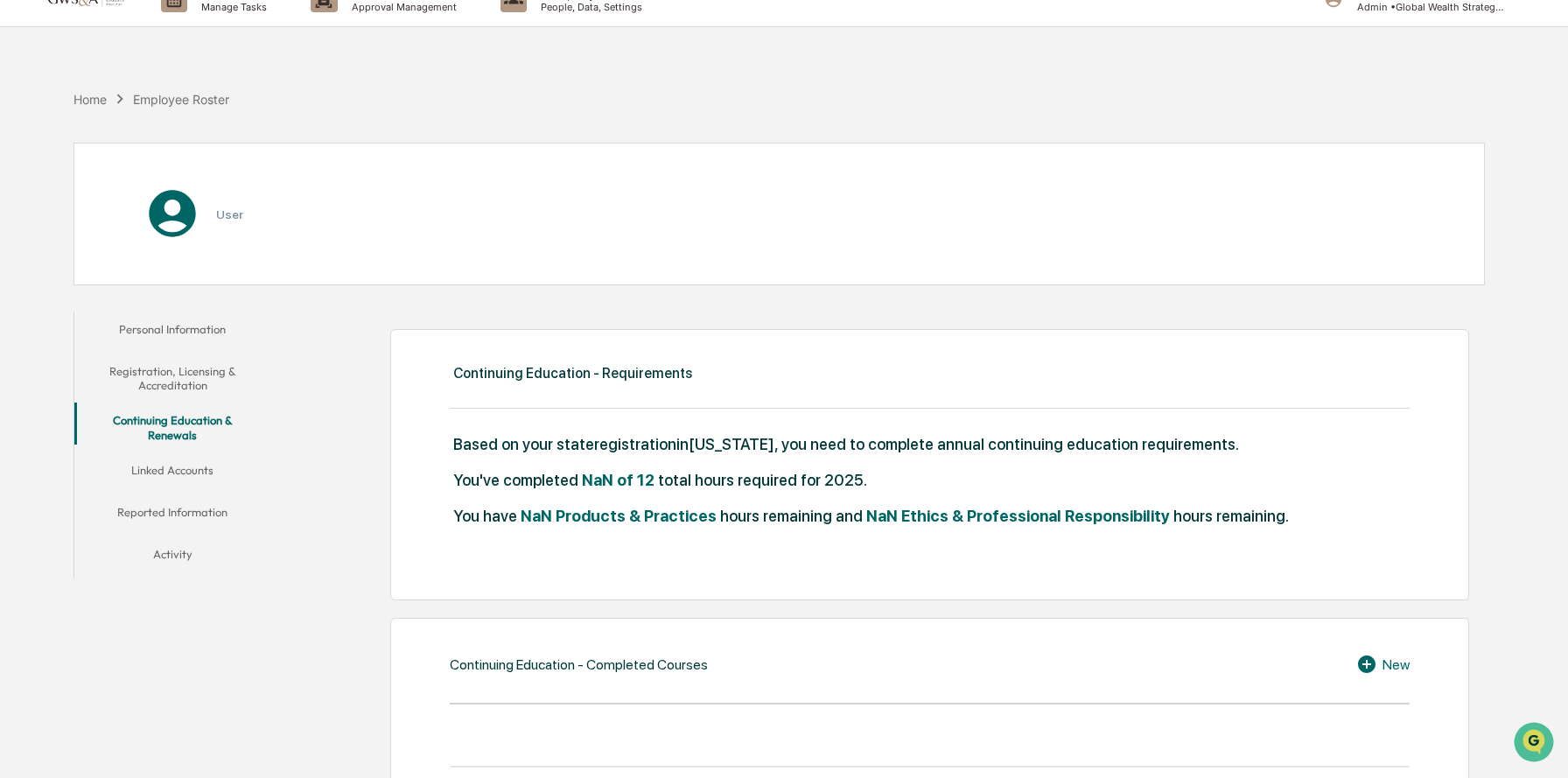
click at [148, 366] on button "Registration, Licensing & Accreditation" at bounding box center [172, 378] width 197 height 49
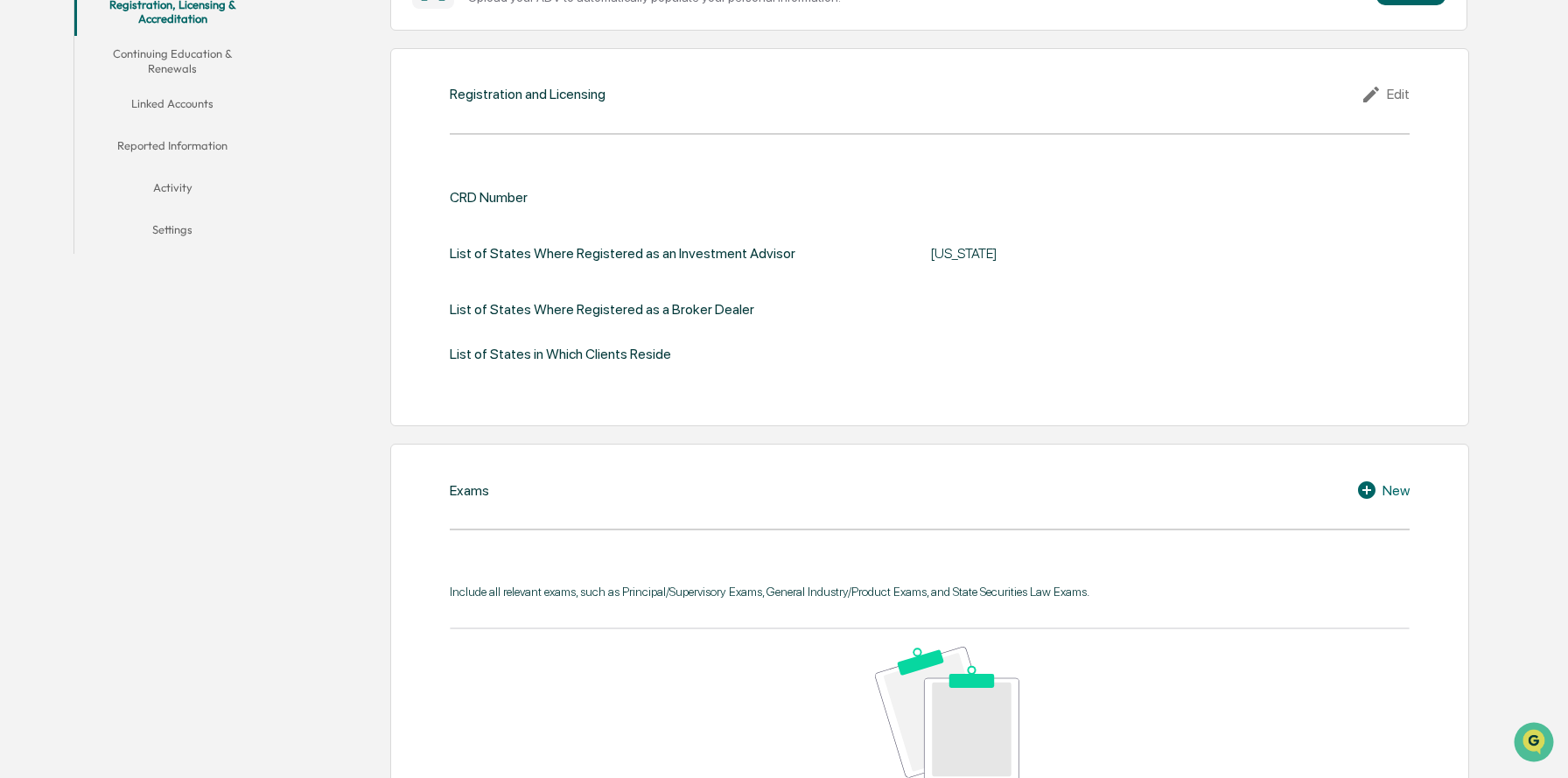
scroll to position [14, 0]
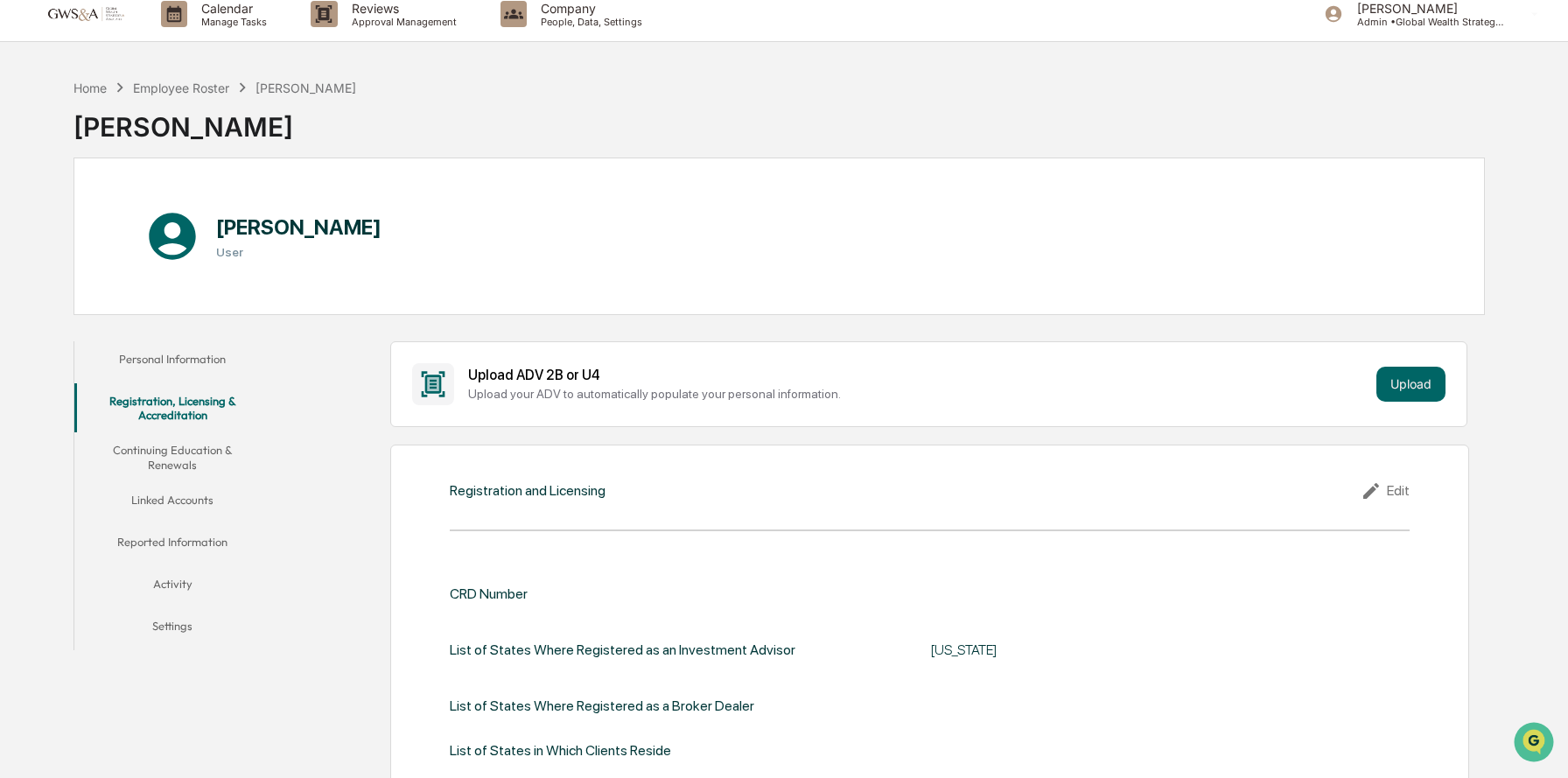
click at [210, 501] on button "Linked Accounts" at bounding box center [172, 503] width 197 height 42
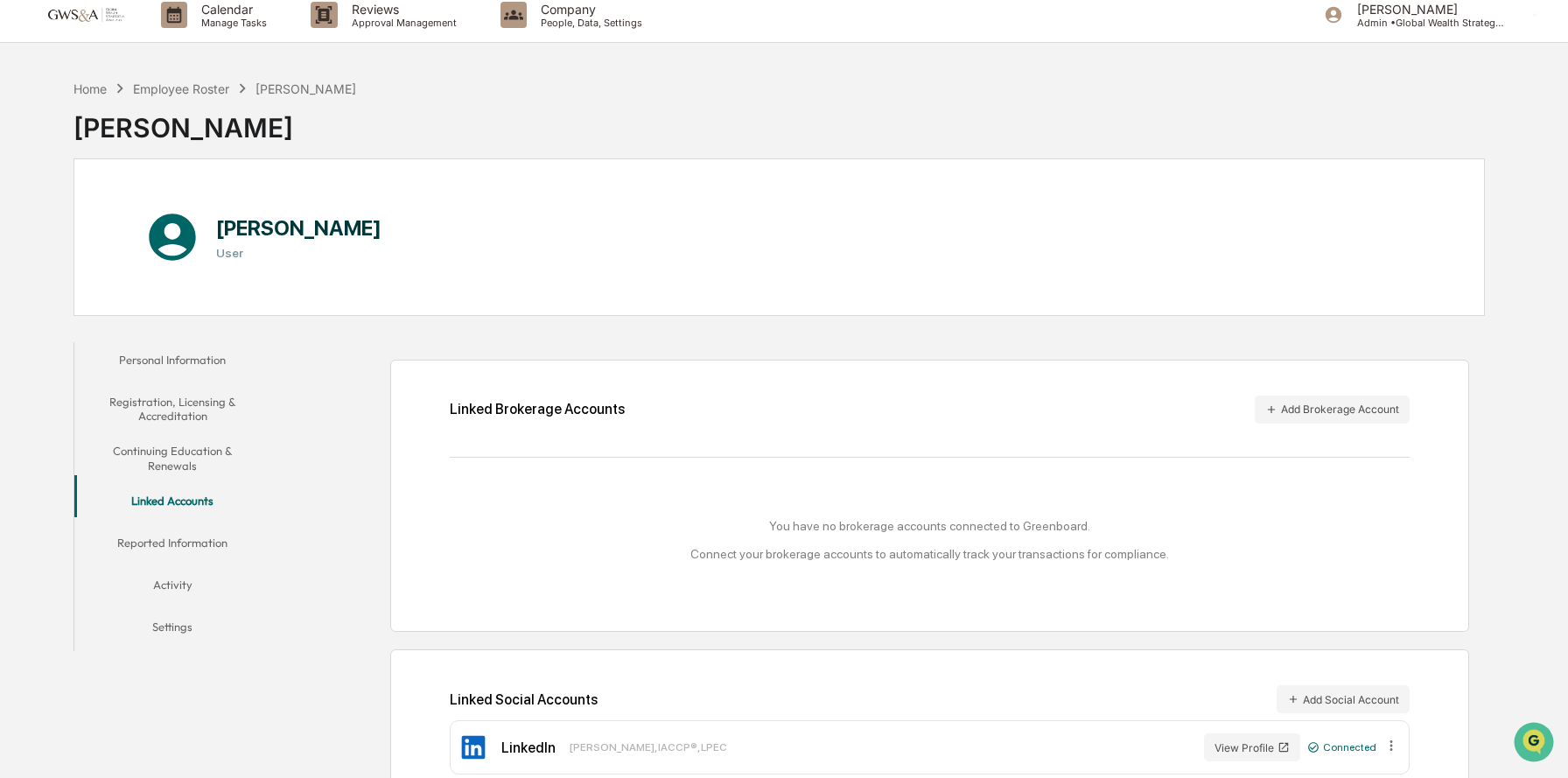
scroll to position [83, 0]
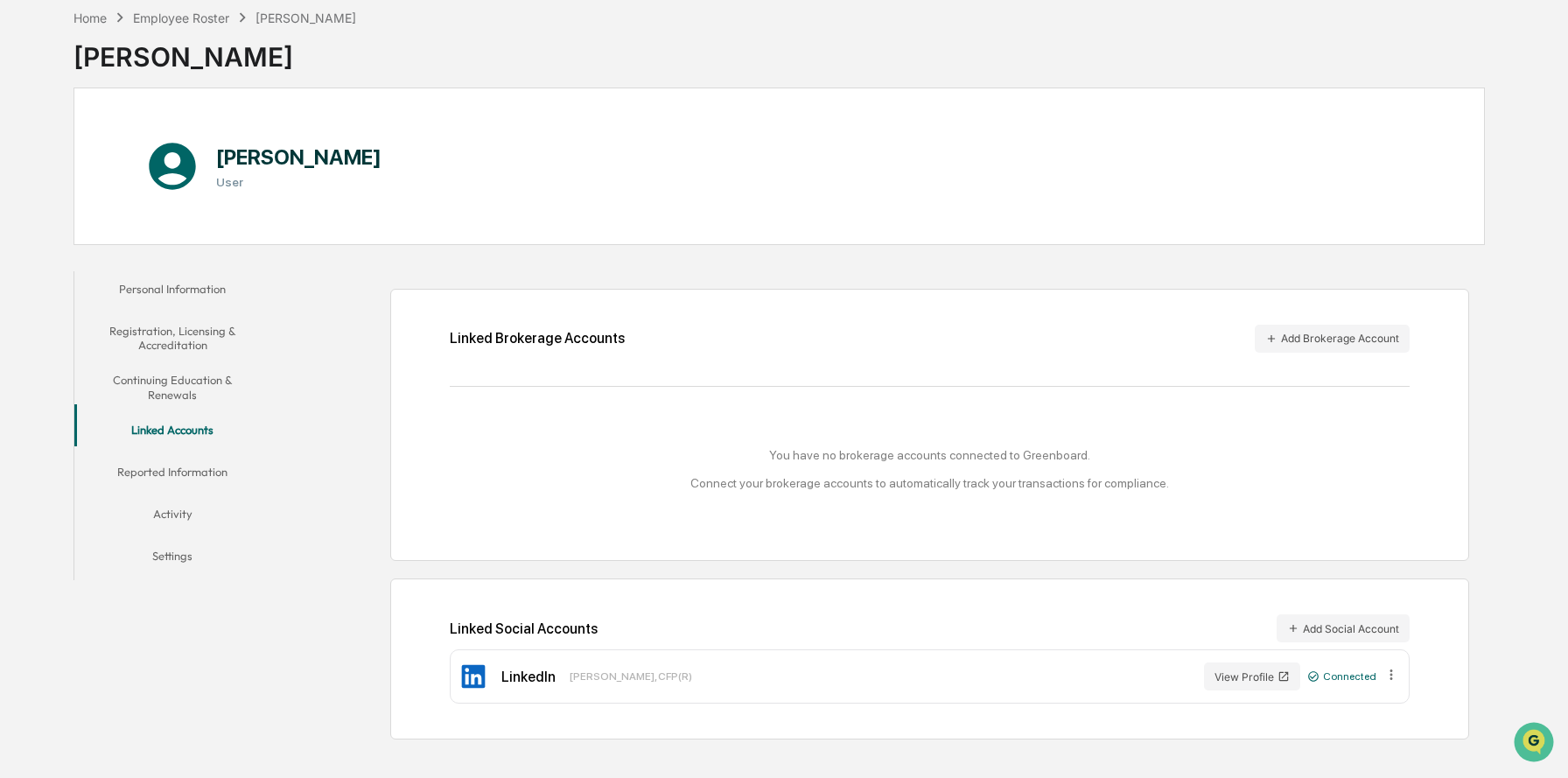
click at [183, 471] on button "Reported Information" at bounding box center [172, 475] width 197 height 42
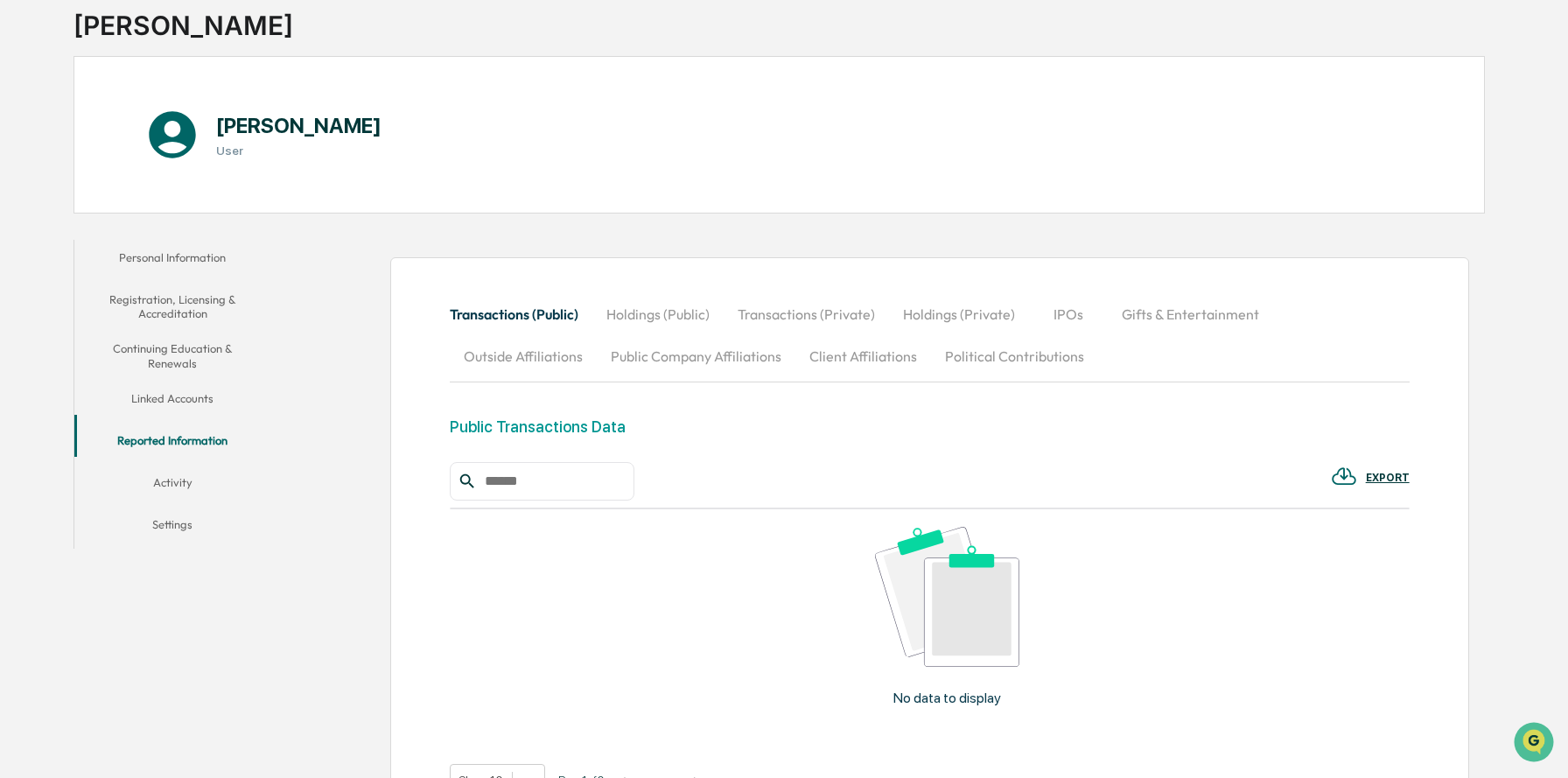
click at [182, 469] on button "Activity" at bounding box center [172, 484] width 197 height 42
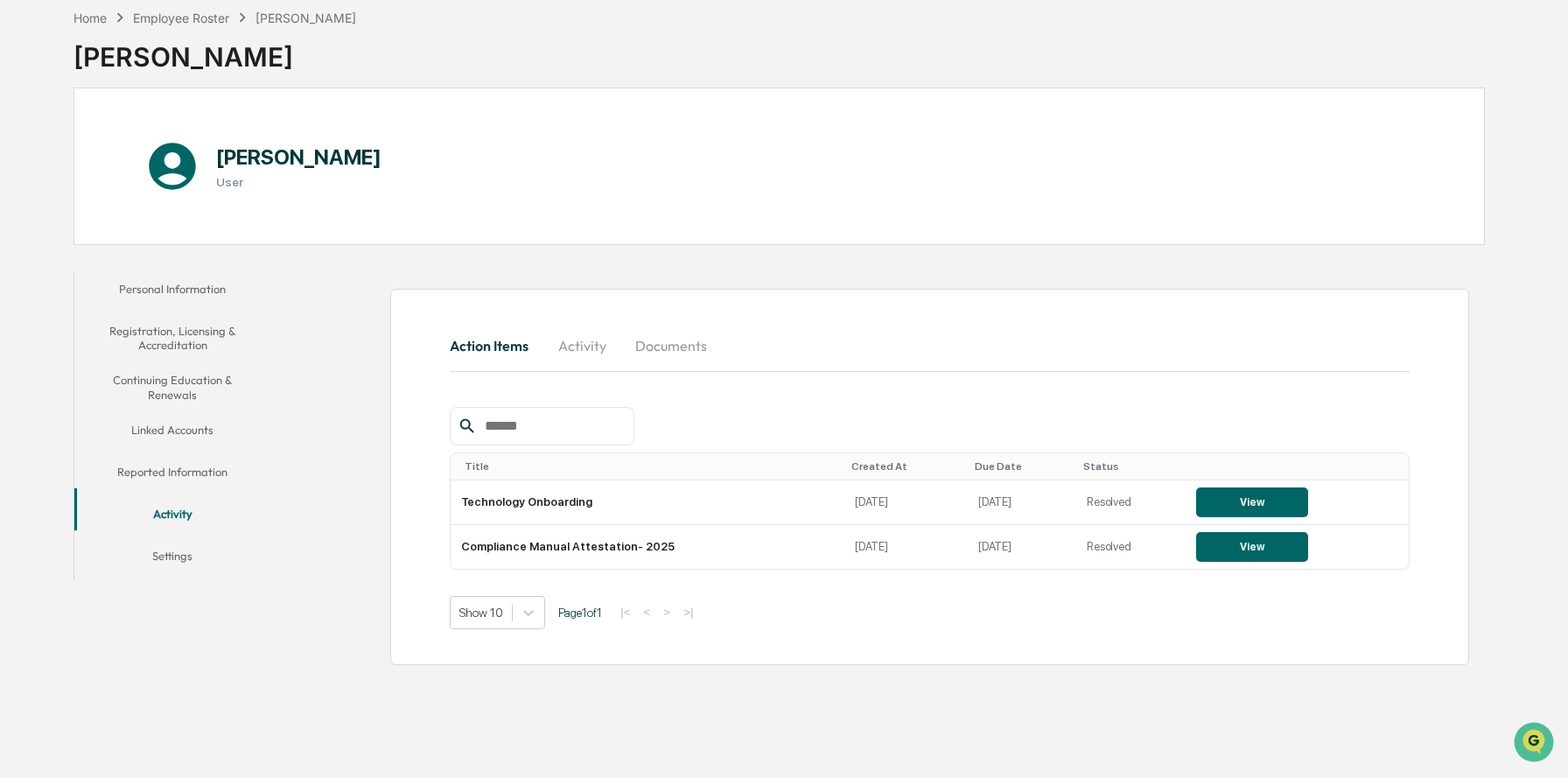
scroll to position [73, 0]
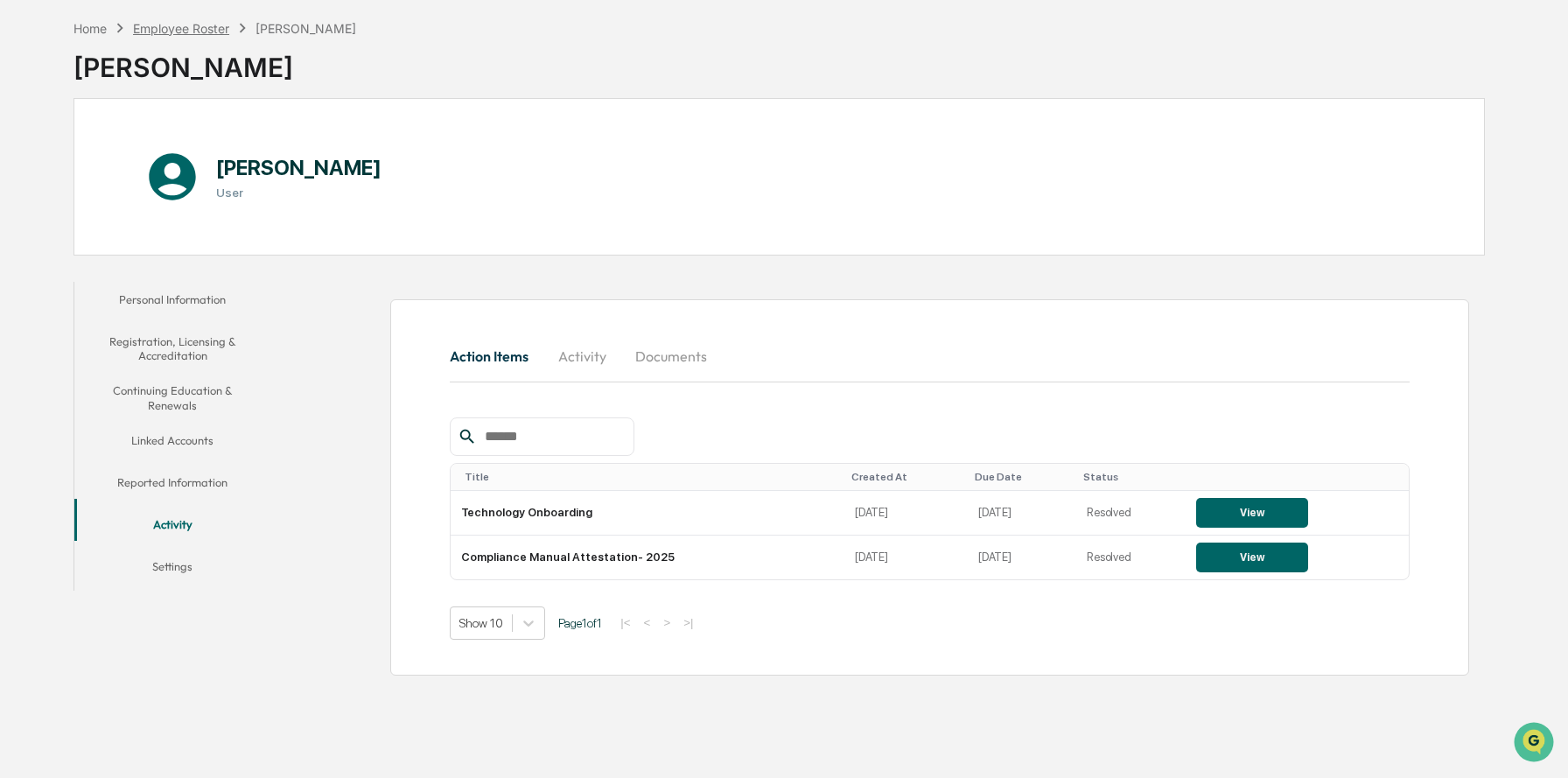
click at [177, 27] on div "Employee Roster" at bounding box center [180, 28] width 96 height 15
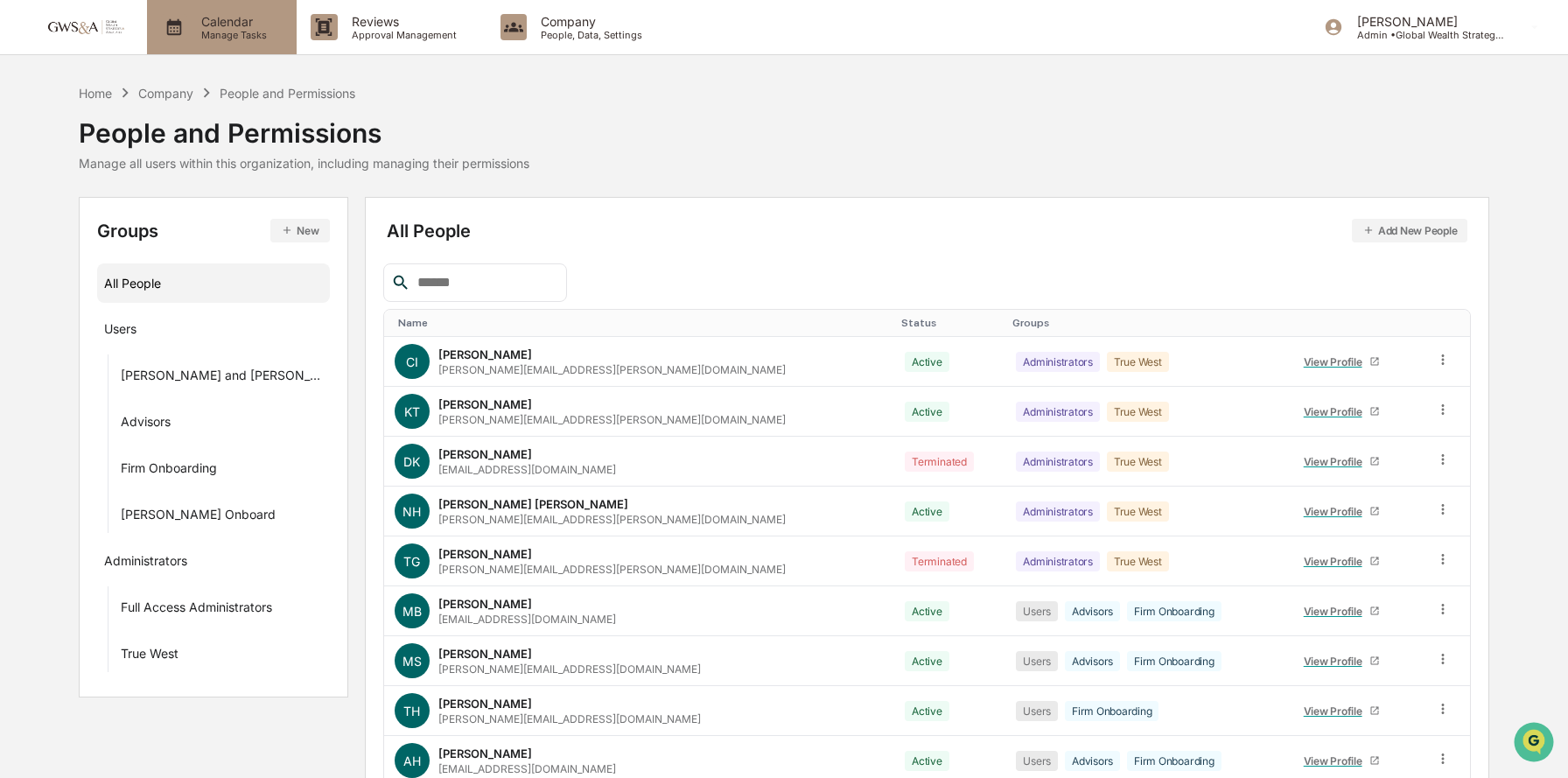
click at [256, 30] on p "Manage Tasks" at bounding box center [231, 35] width 88 height 13
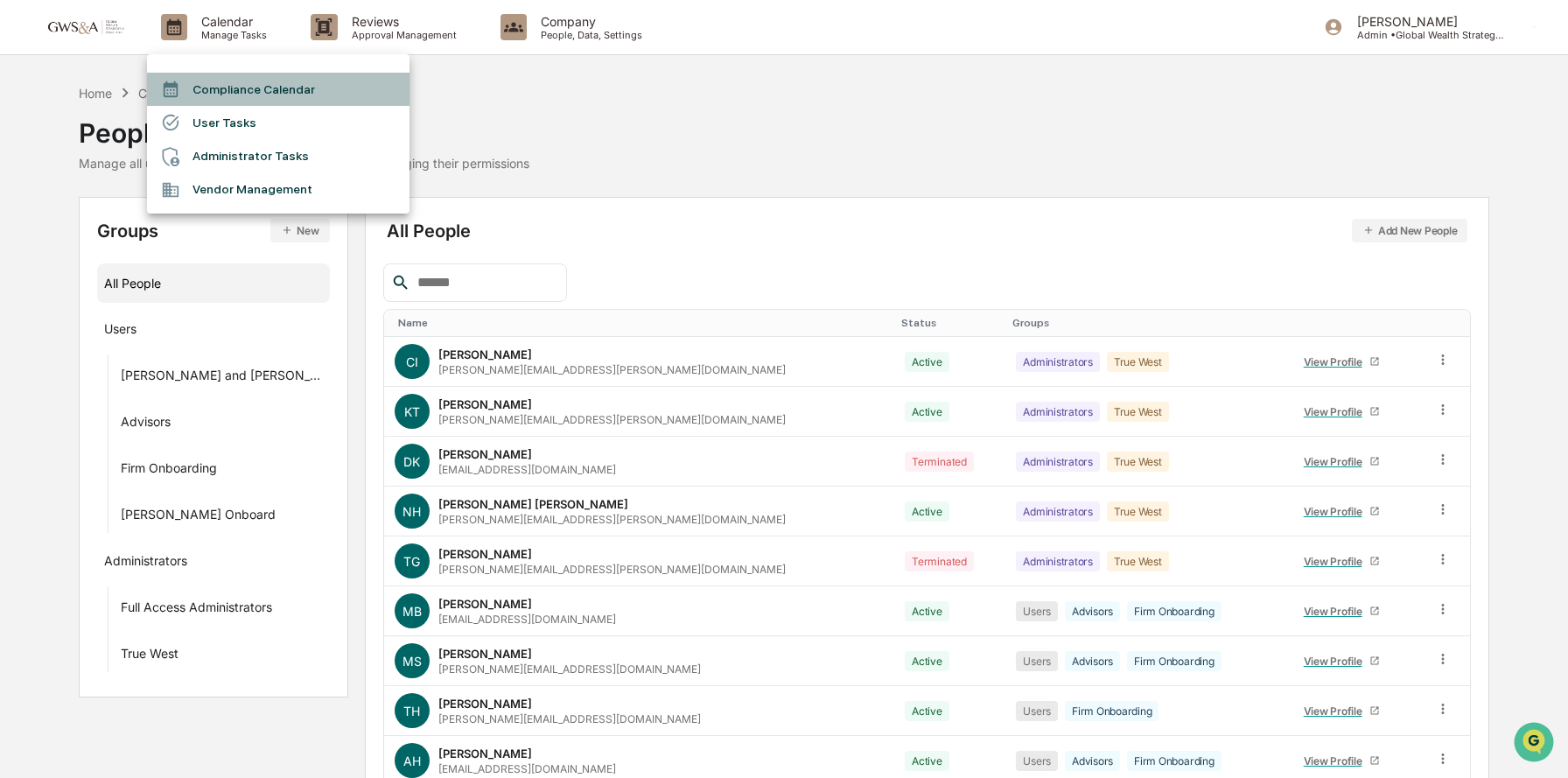
click at [250, 95] on li "Compliance Calendar" at bounding box center [278, 89] width 263 height 33
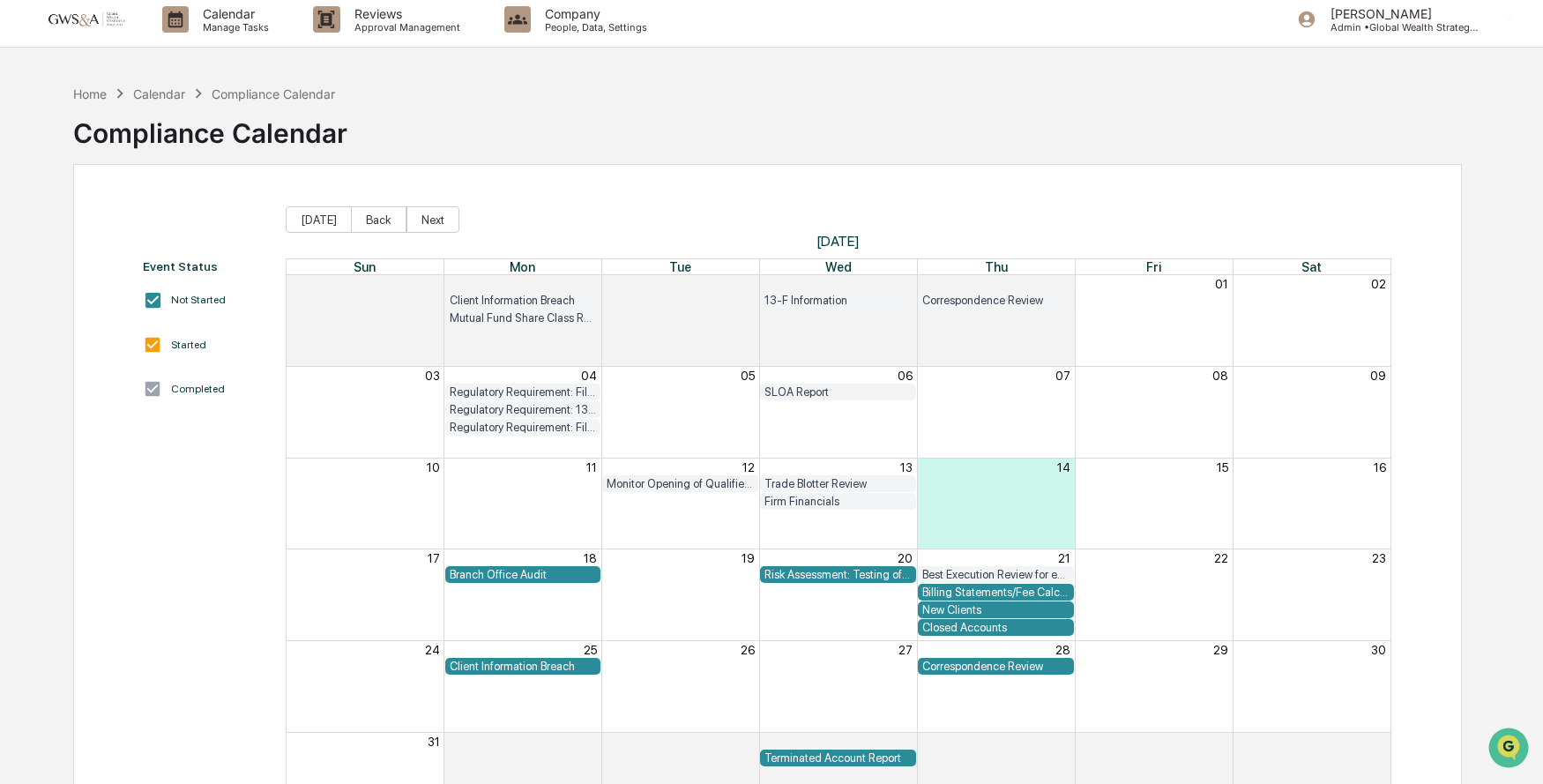
scroll to position [45, 0]
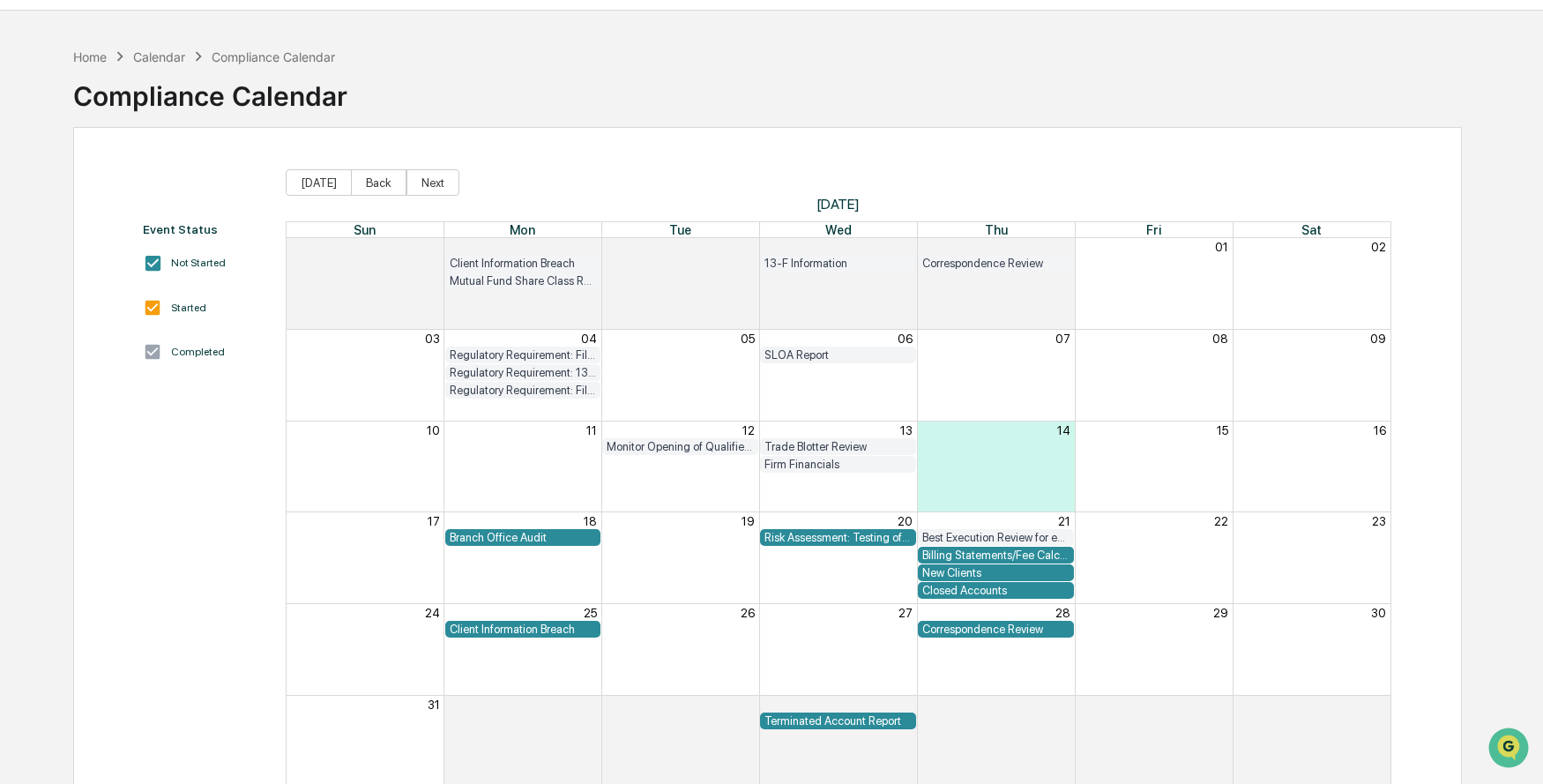
click at [495, 537] on div "Branch Office Audit" at bounding box center [523, 538] width 147 height 14
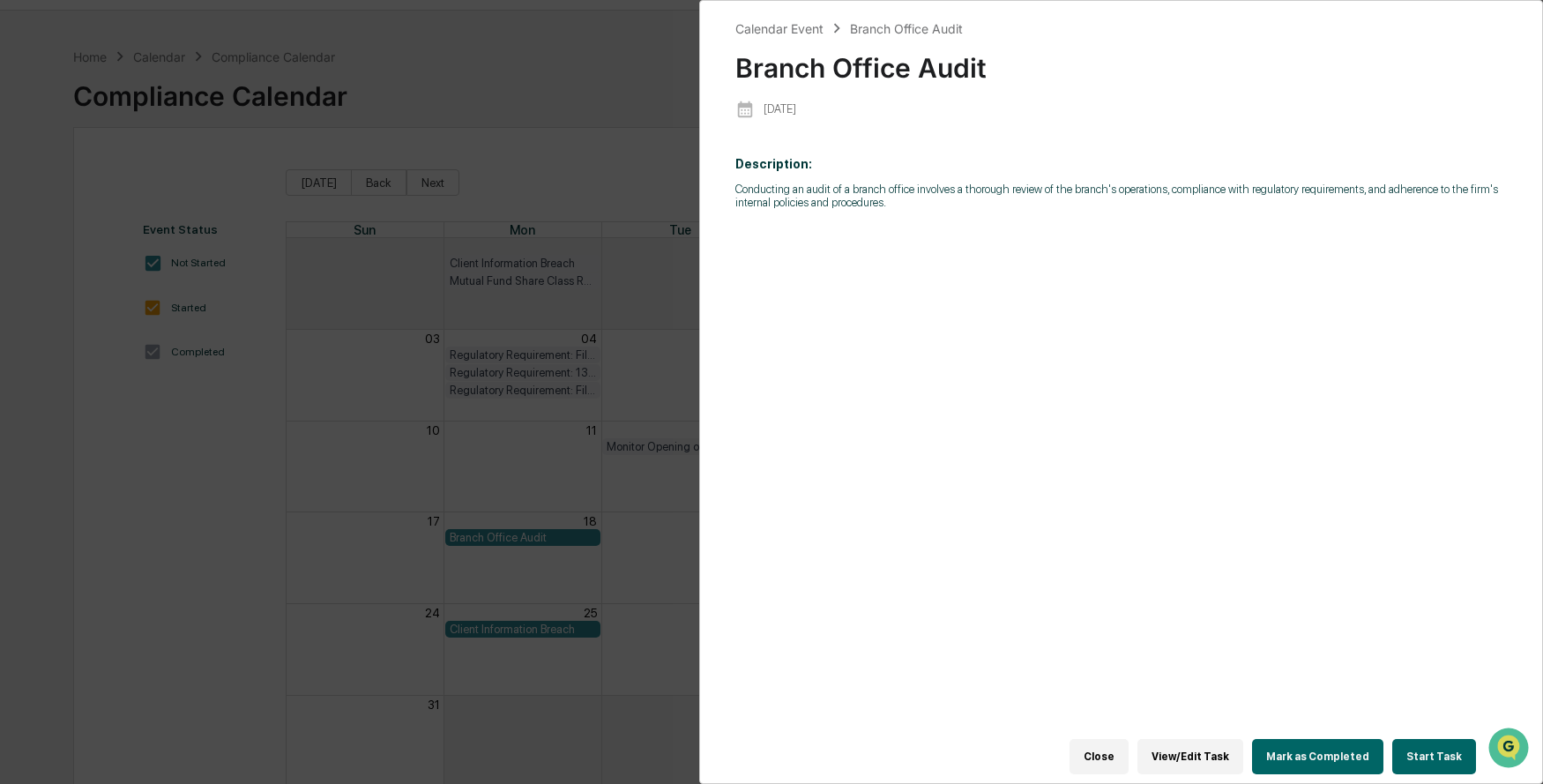
click at [1414, 757] on button "Start Task" at bounding box center [1435, 757] width 84 height 35
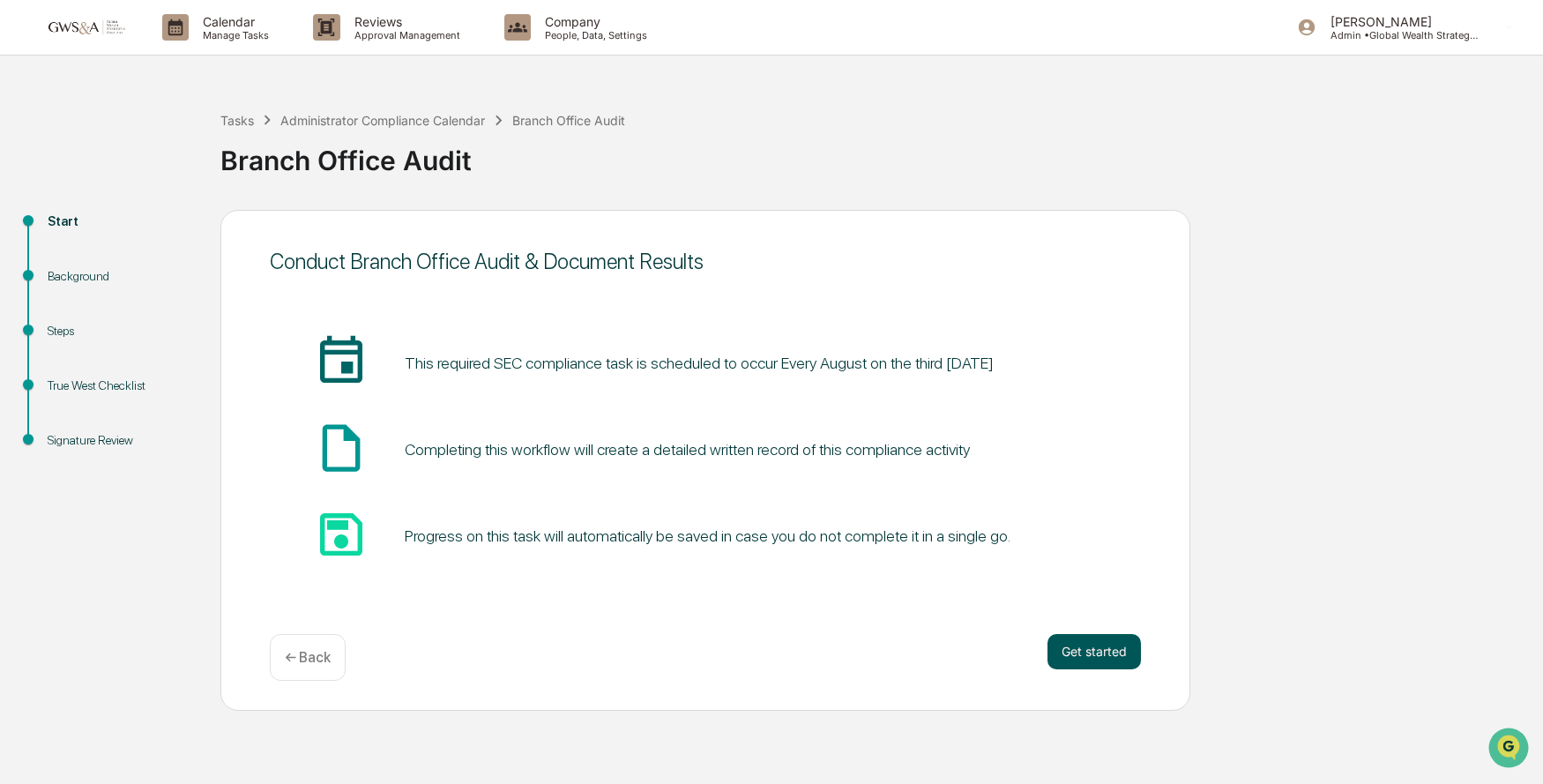
click at [1108, 654] on button "Get started" at bounding box center [1095, 651] width 94 height 35
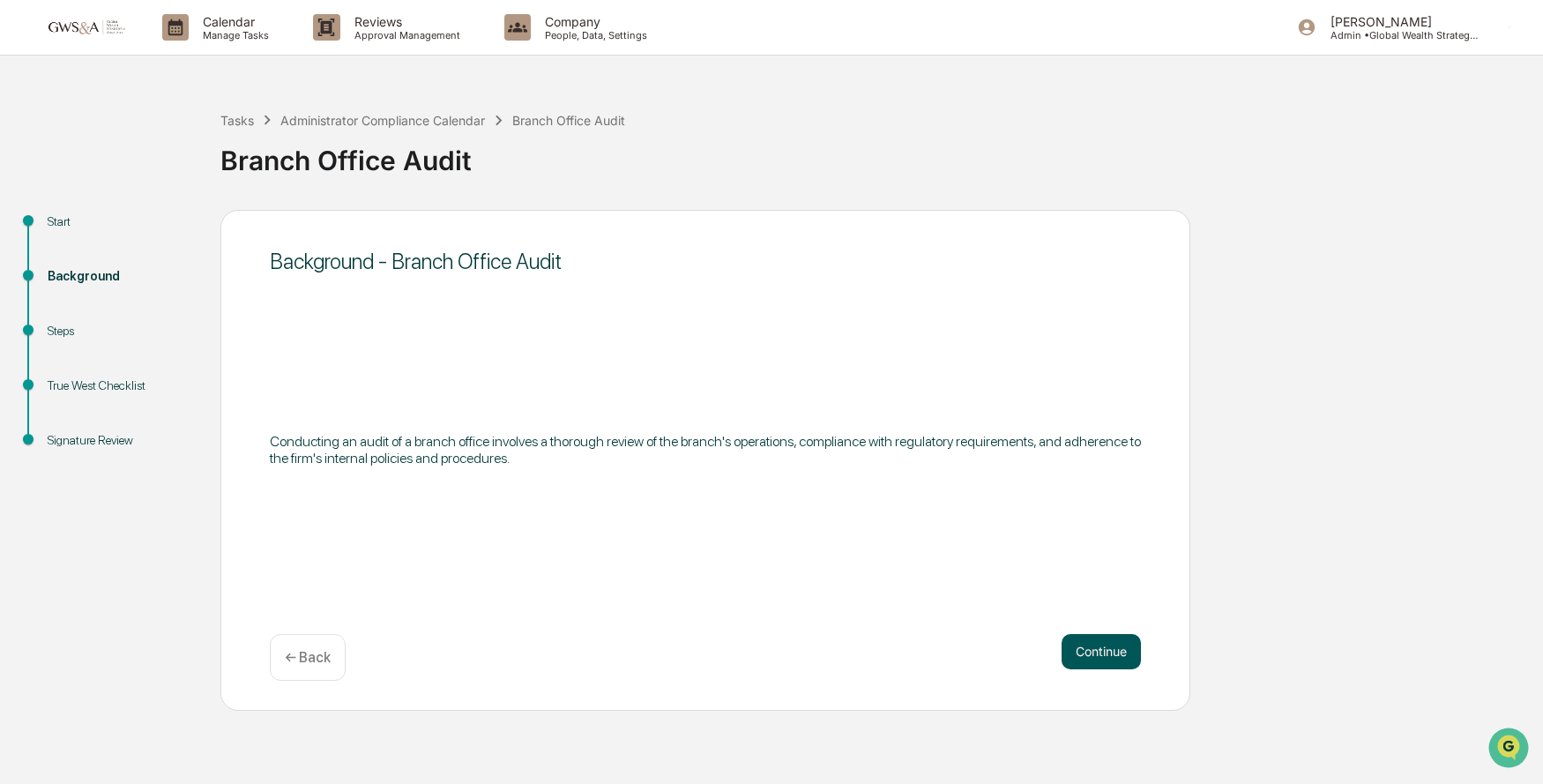
click at [1109, 652] on button "Continue" at bounding box center [1101, 651] width 79 height 35
